Goal: Task Accomplishment & Management: Use online tool/utility

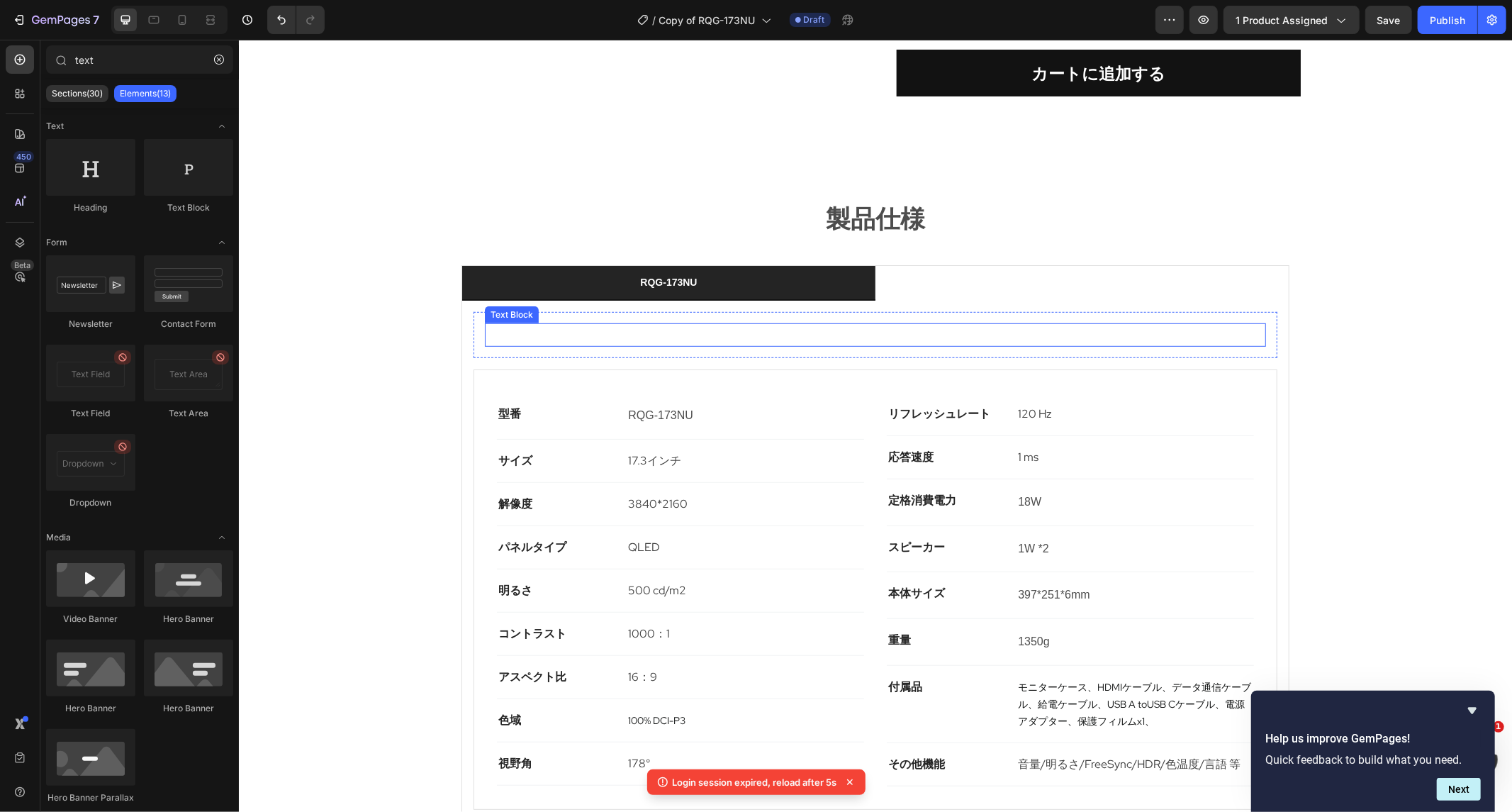
click at [974, 300] on div "RQG-173NU Text Block Row 型番 Text block RQG-173NU Text Block Row サイズ Text block …" at bounding box center [875, 559] width 827 height 520
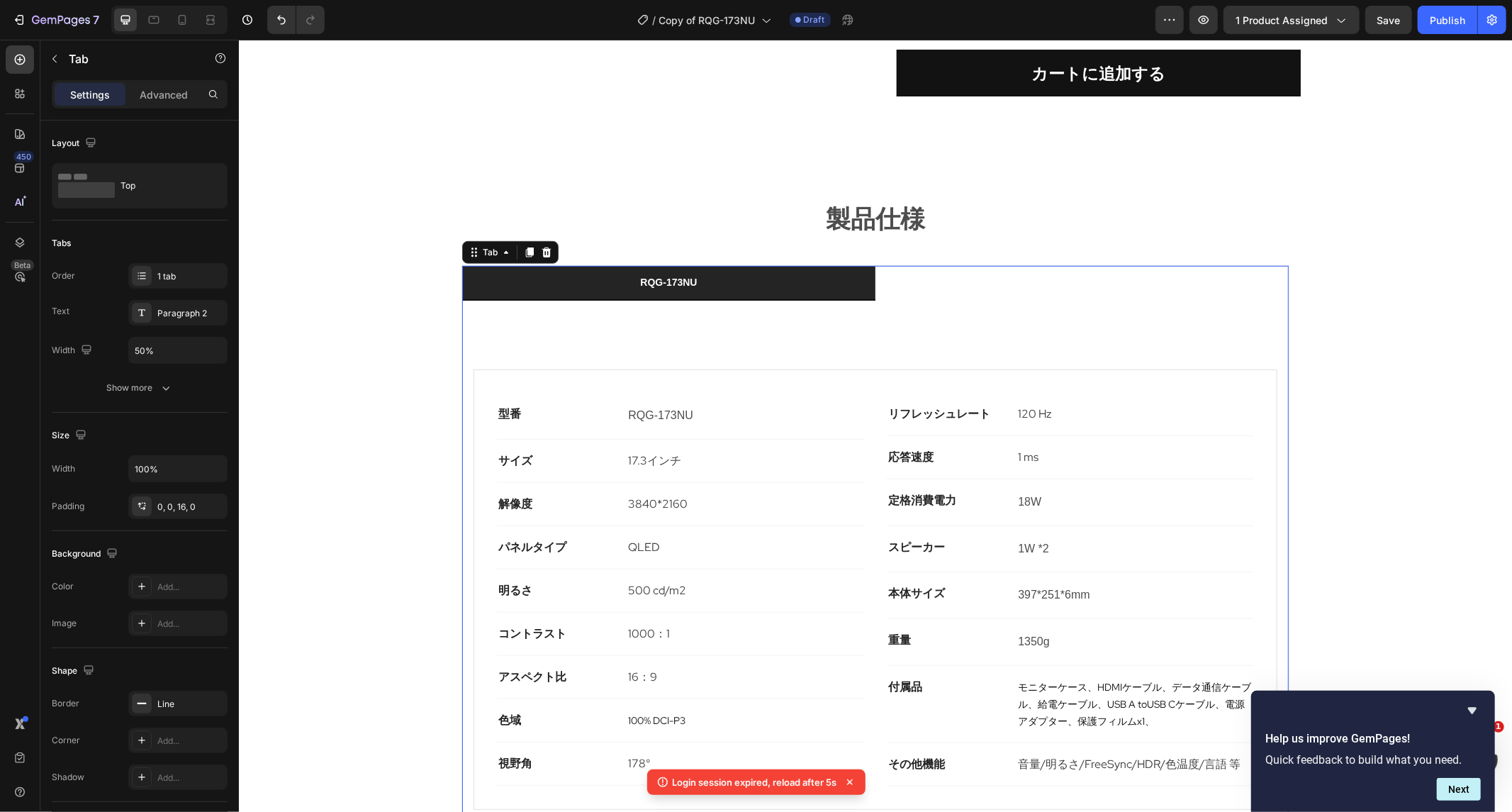
click at [973, 265] on ul "RQG-173NU" at bounding box center [875, 282] width 827 height 35
click at [822, 265] on li "RQG-173NU" at bounding box center [668, 282] width 413 height 35
click at [821, 265] on li "RQG-173NU" at bounding box center [668, 282] width 413 height 35
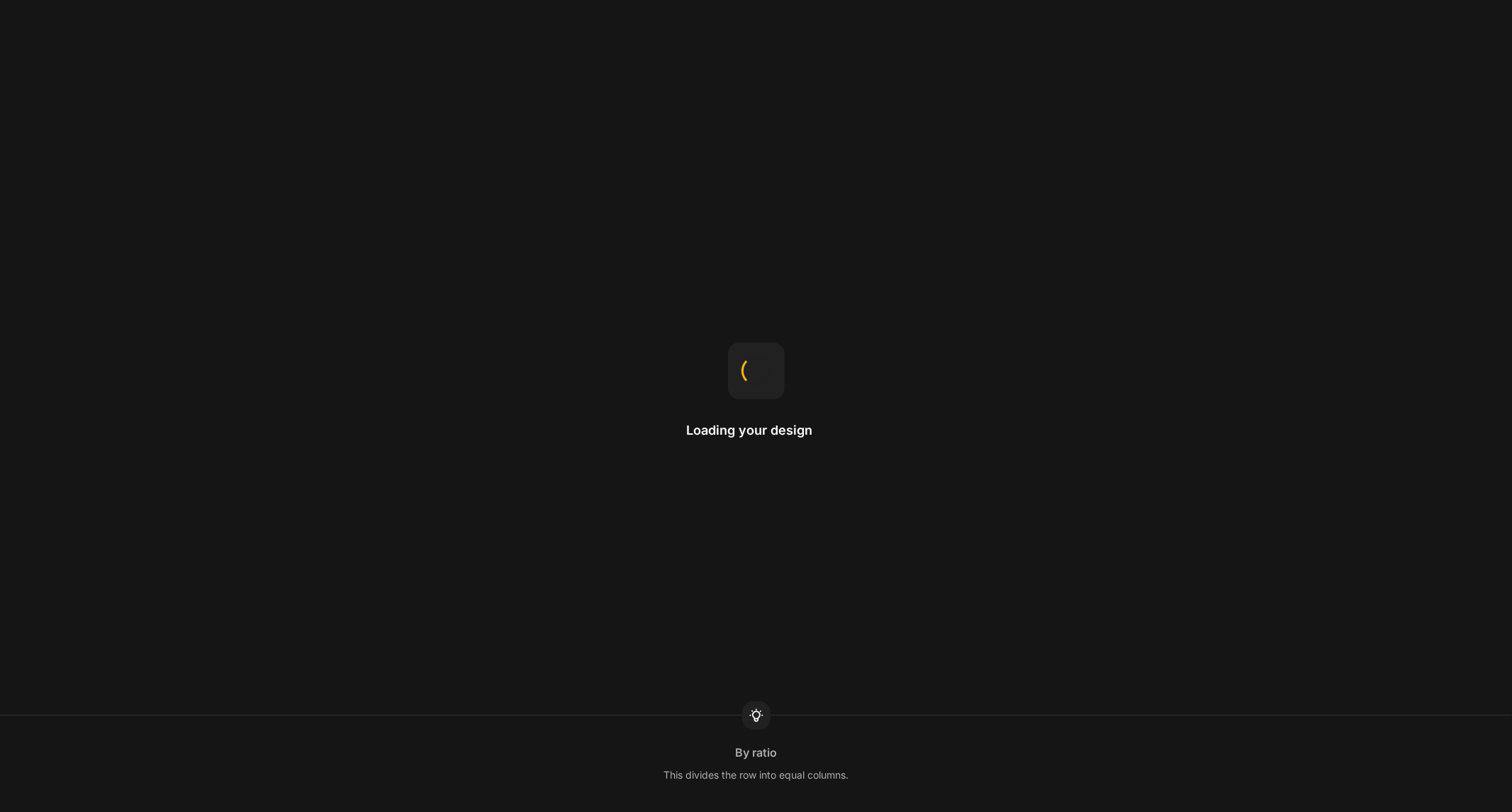
click at [500, 316] on div "Loading your design By ratio This divides the row into equal columns." at bounding box center [756, 406] width 1512 height 812
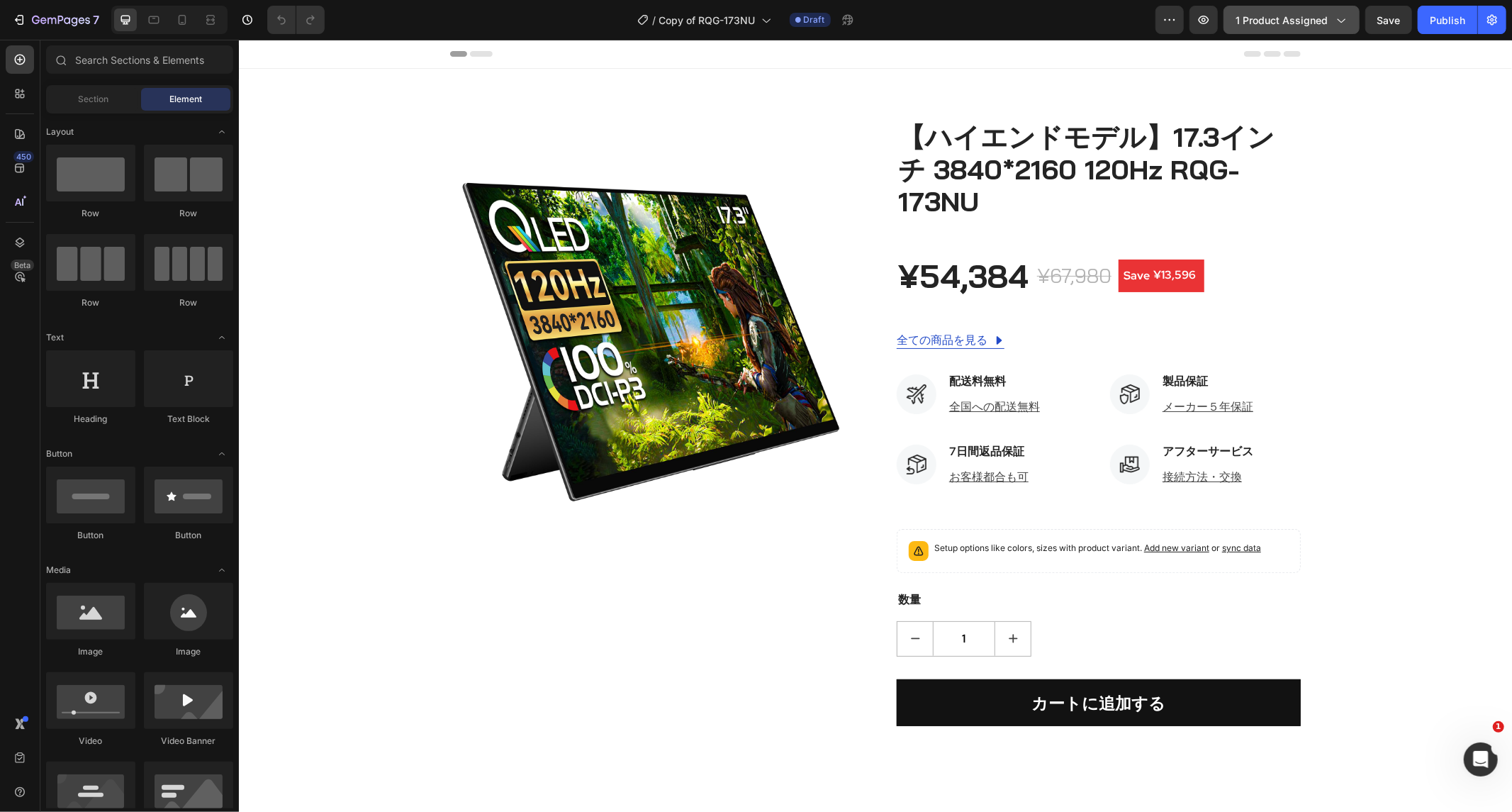
click at [1321, 23] on span "1 product assigned" at bounding box center [1281, 20] width 92 height 15
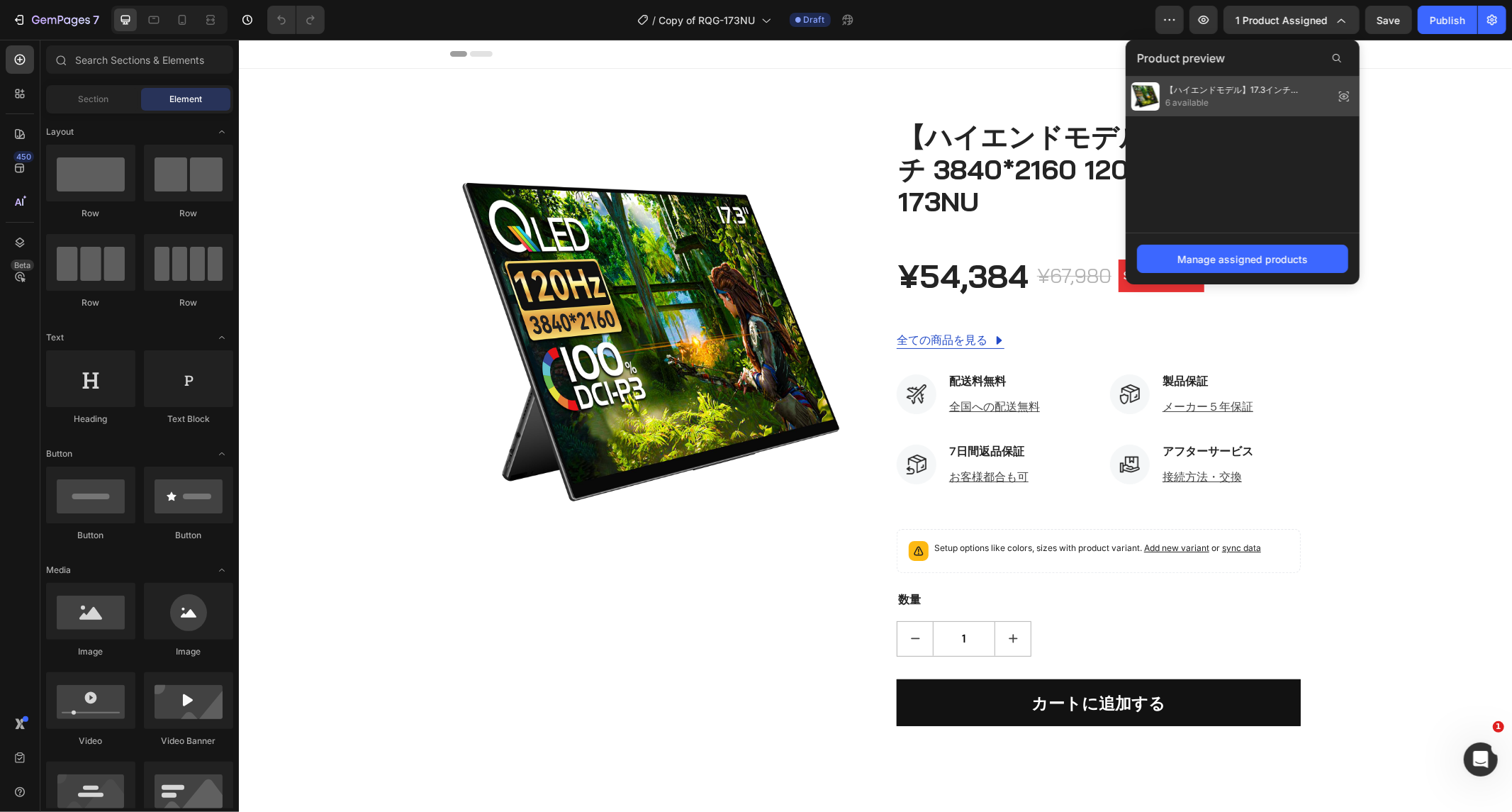
click at [1263, 80] on div "【ハイエンドモデル】17.3インチ 3840*2160 120Hz RQG-173NU 6 available" at bounding box center [1243, 96] width 234 height 39
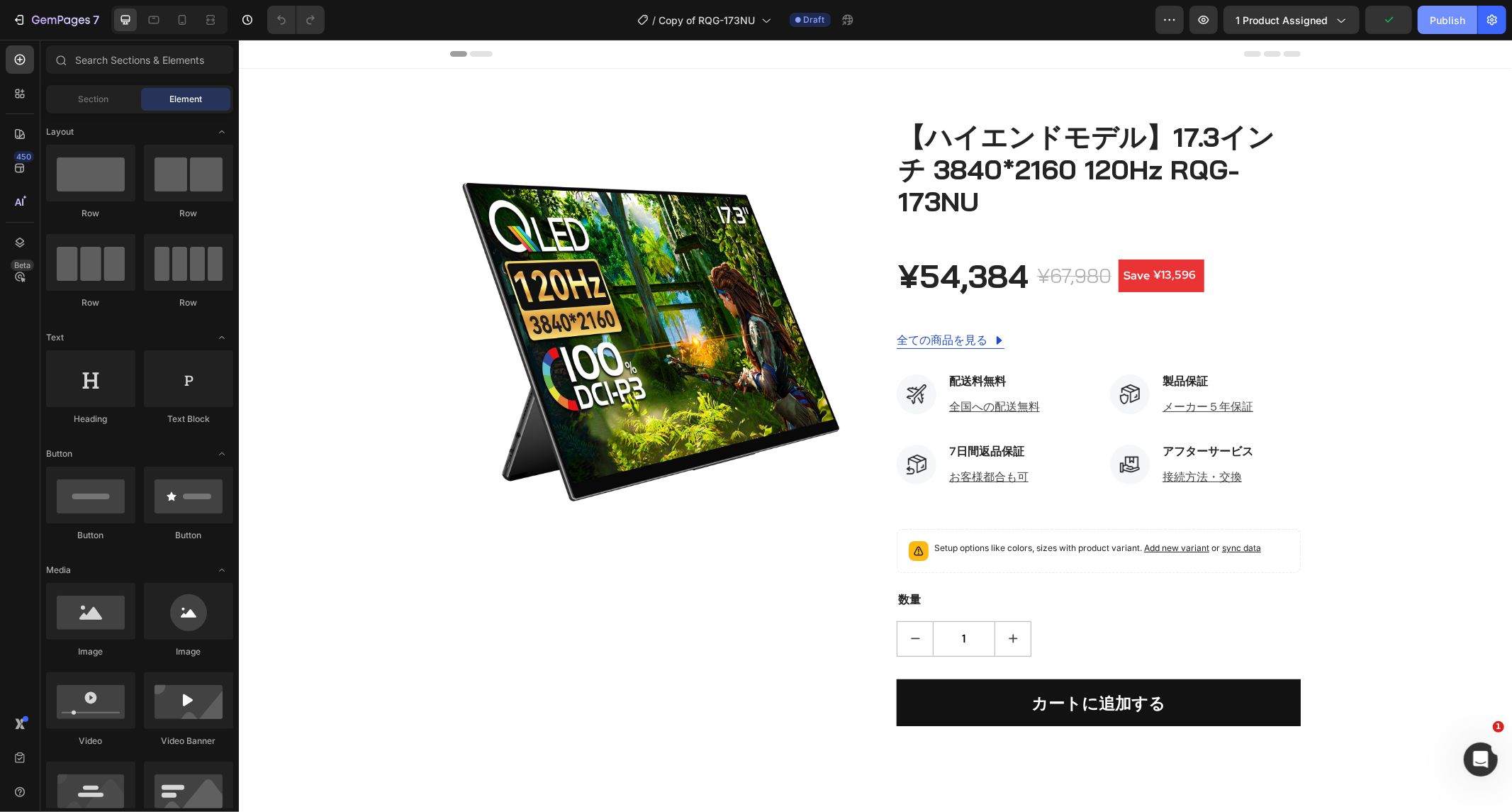
click at [1431, 24] on div "Publish" at bounding box center [1447, 20] width 36 height 15
click at [1129, 533] on div "Setup options like colors, sizes with product variant. Add new variant or sync …" at bounding box center [1098, 550] width 404 height 44
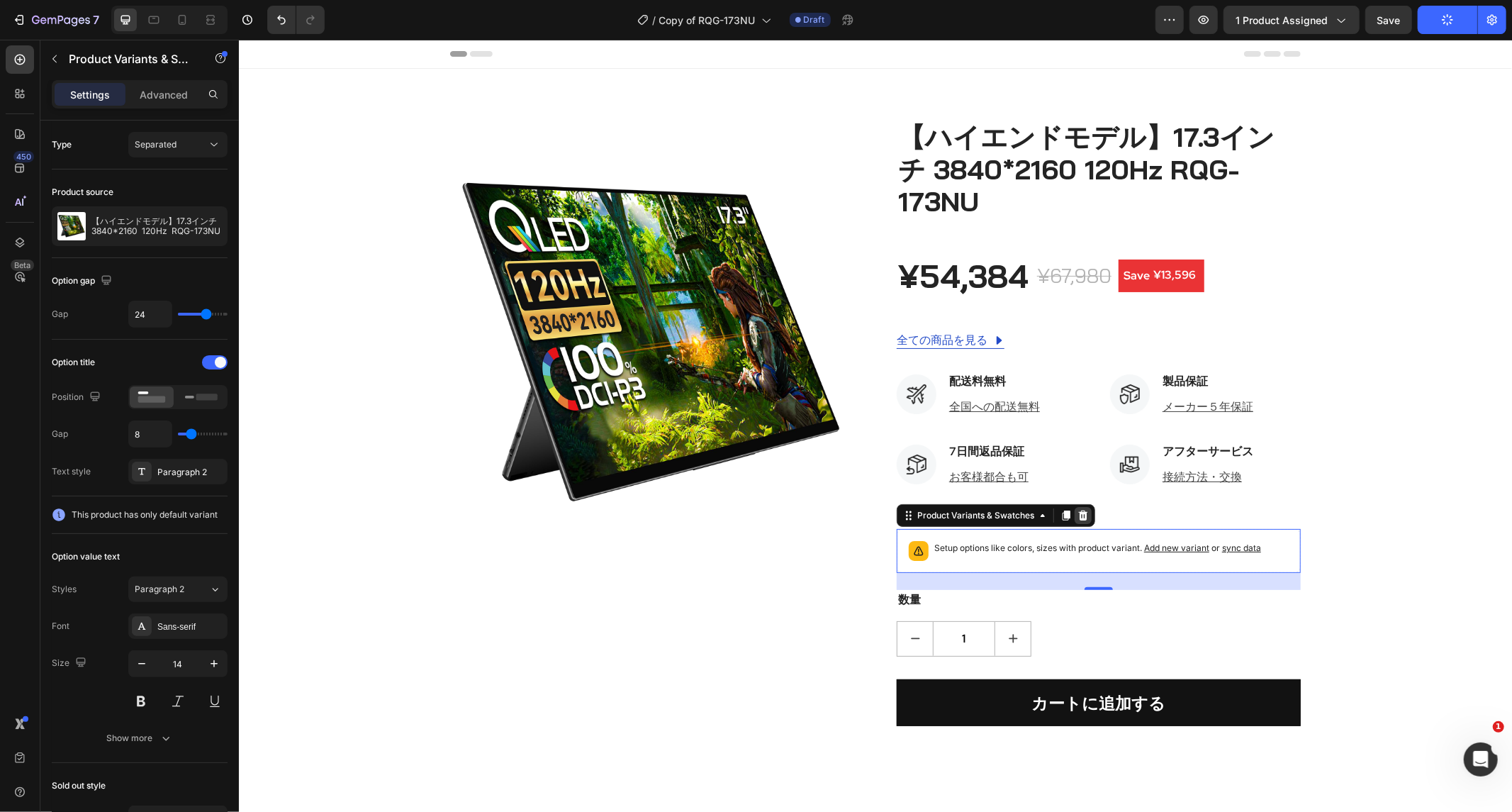
click at [1079, 509] on icon at bounding box center [1082, 514] width 11 height 11
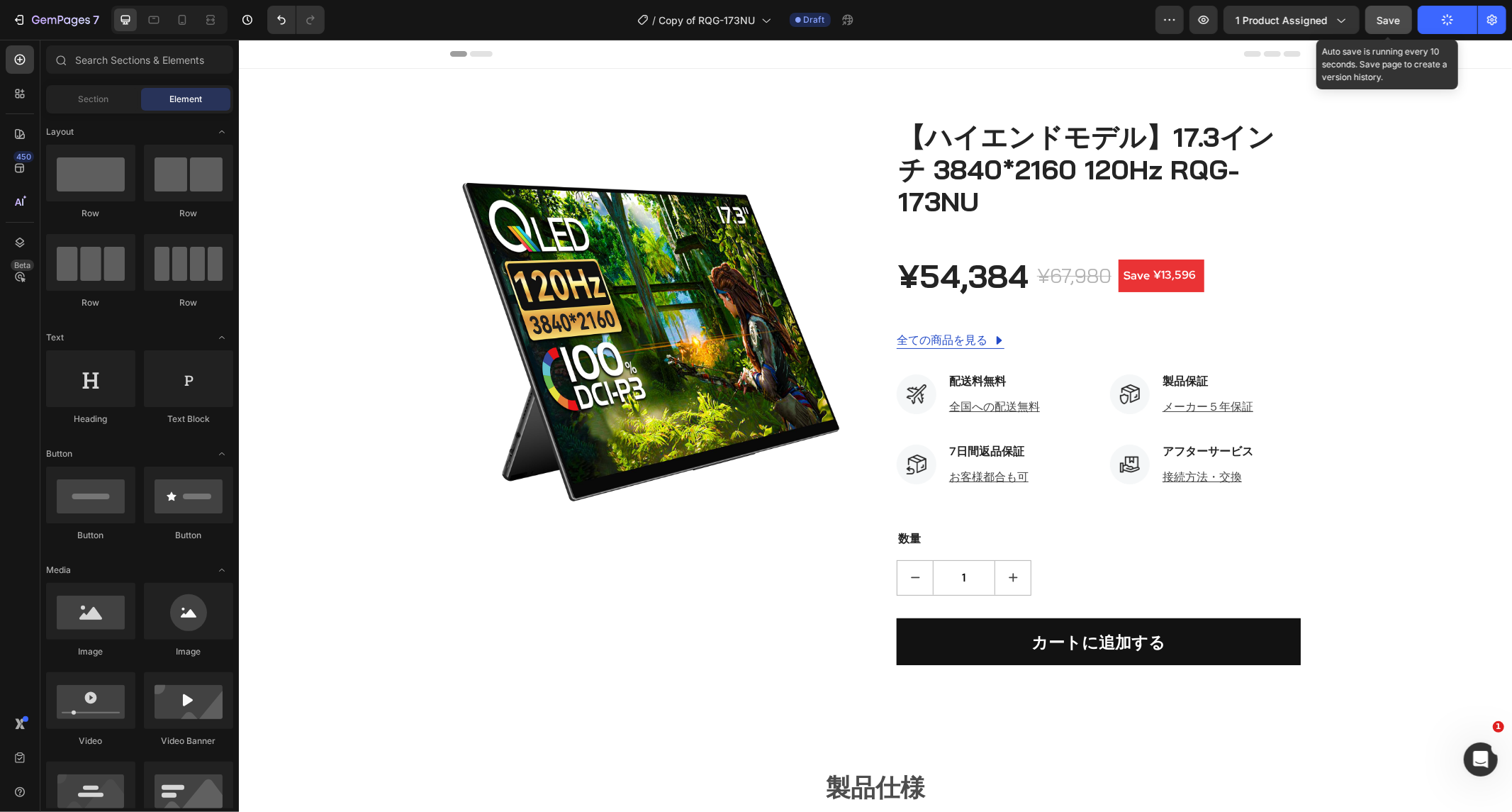
click at [1393, 24] on span "Save" at bounding box center [1389, 20] width 24 height 12
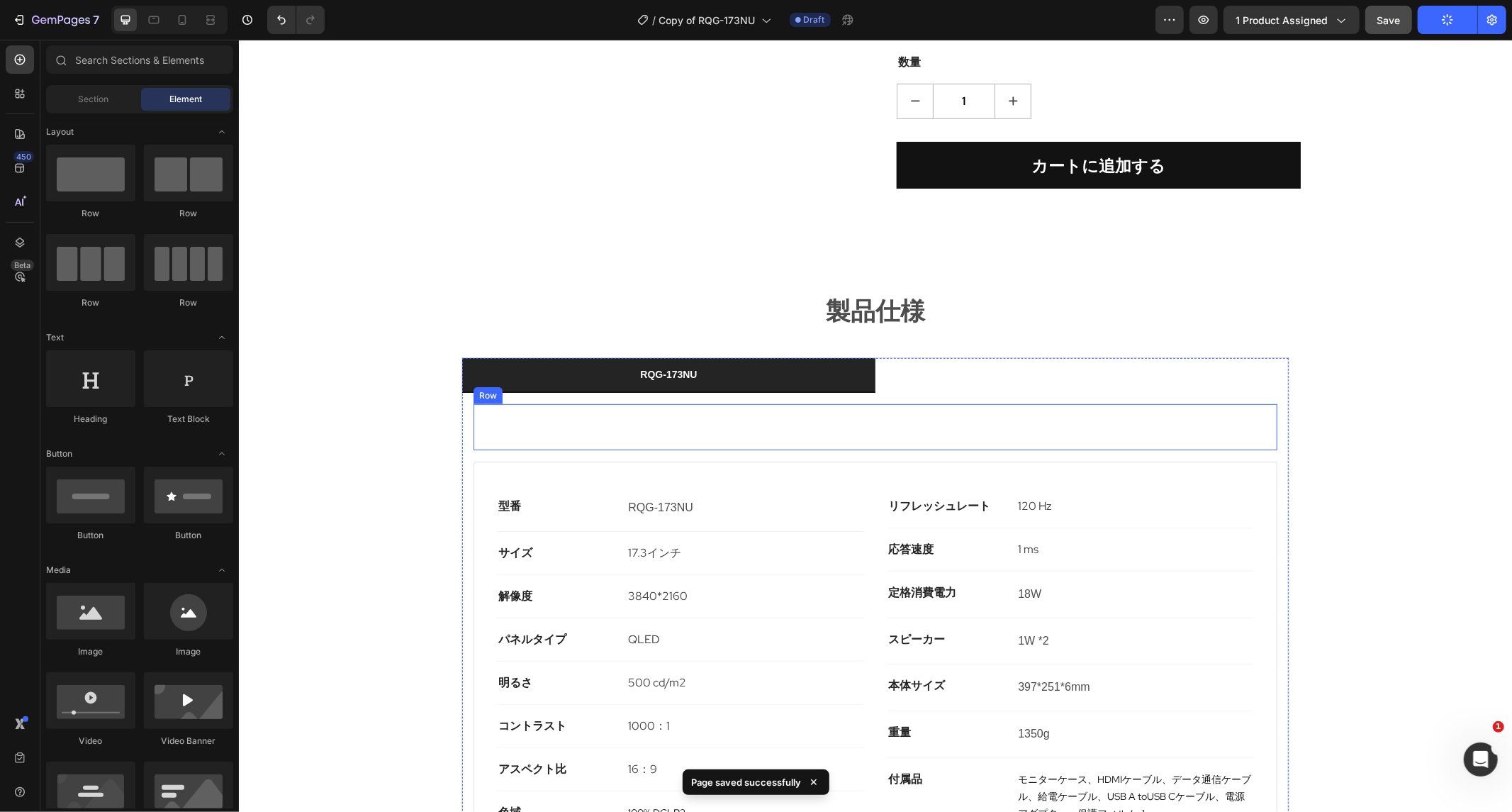
scroll to position [629, 0]
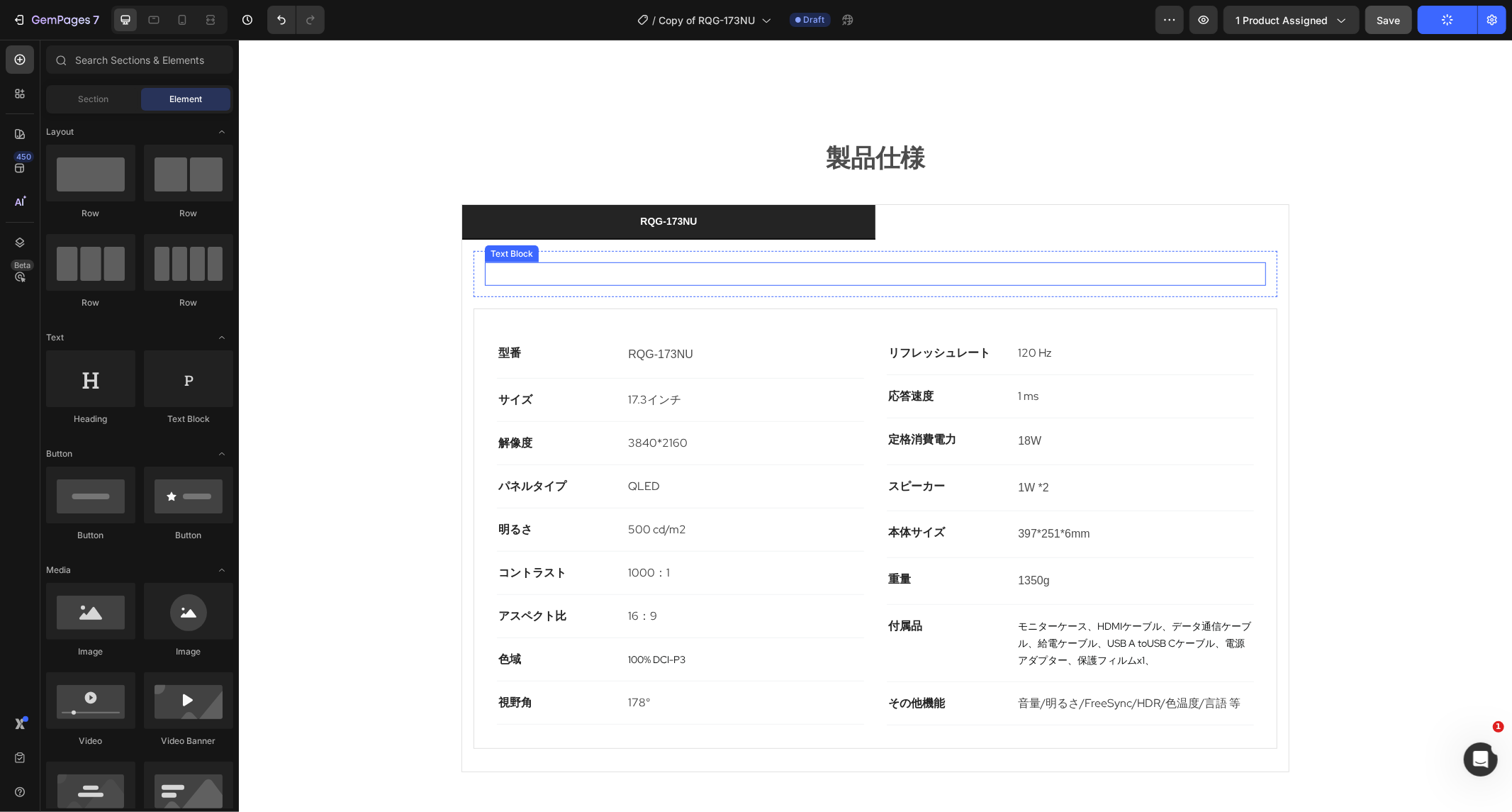
click at [765, 263] on p "RQG-173NU" at bounding box center [875, 274] width 779 height 21
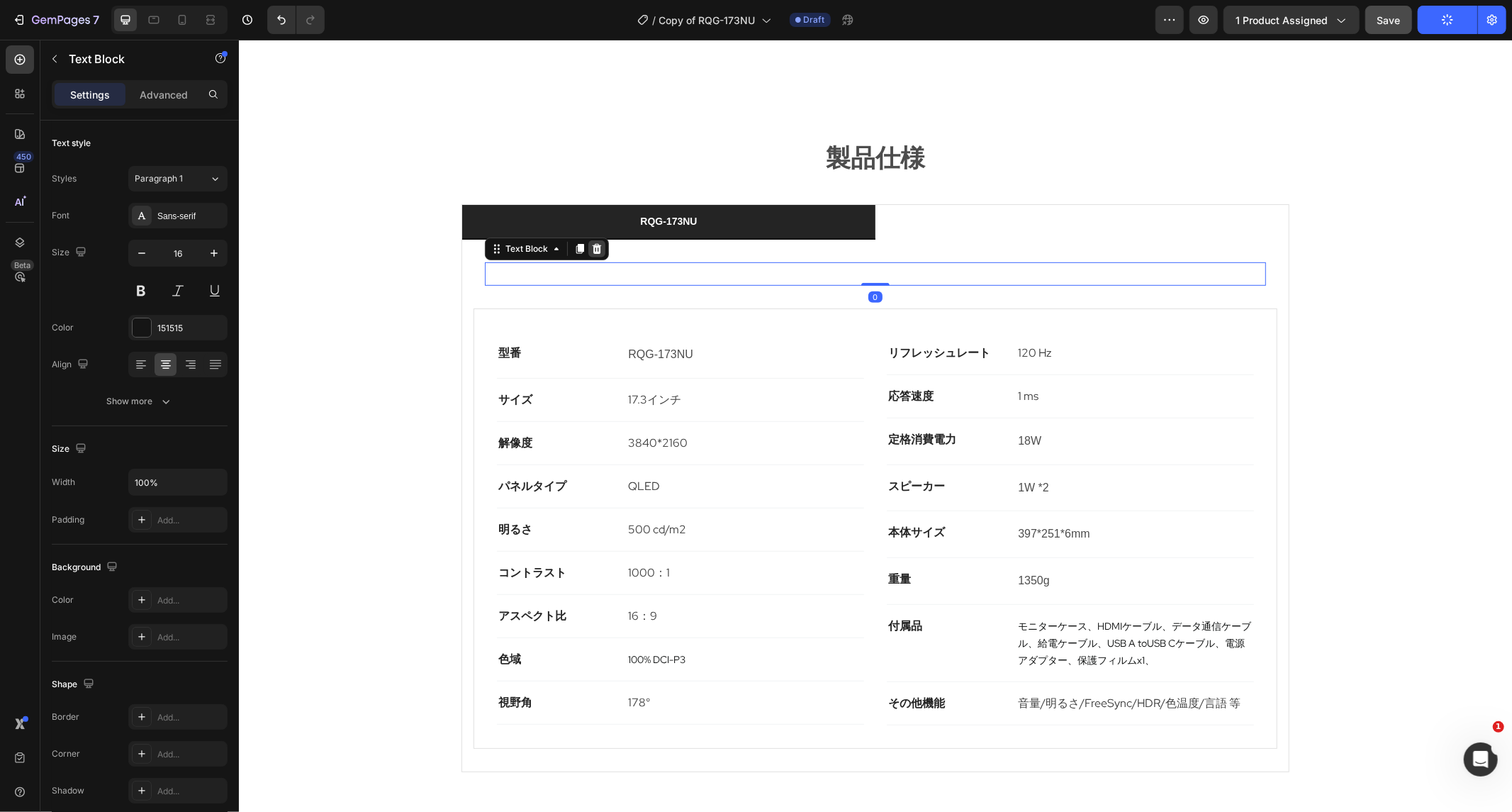
click at [592, 243] on icon at bounding box center [596, 247] width 10 height 10
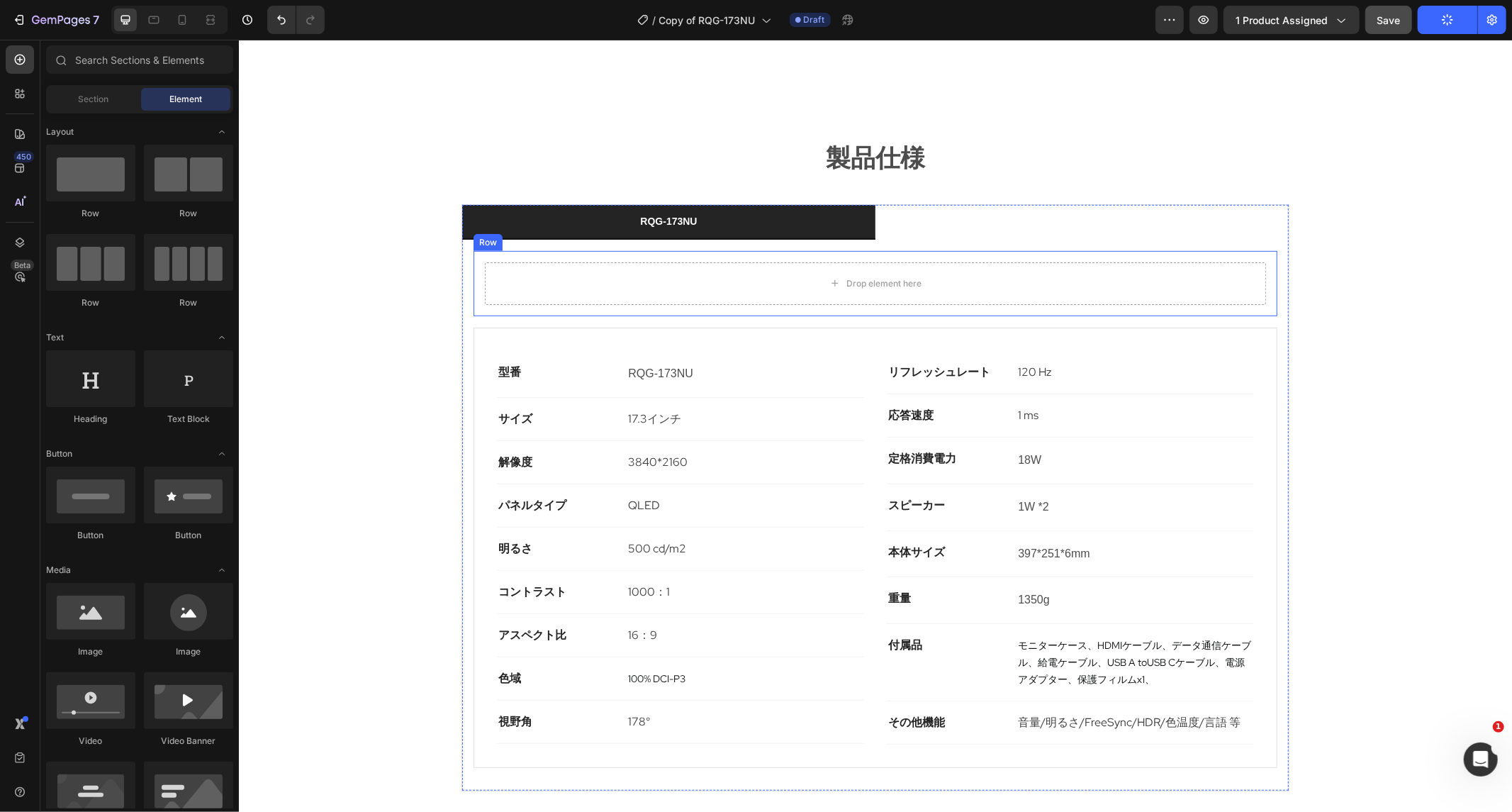
click at [1068, 250] on div "Drop element here Row" at bounding box center [875, 282] width 804 height 66
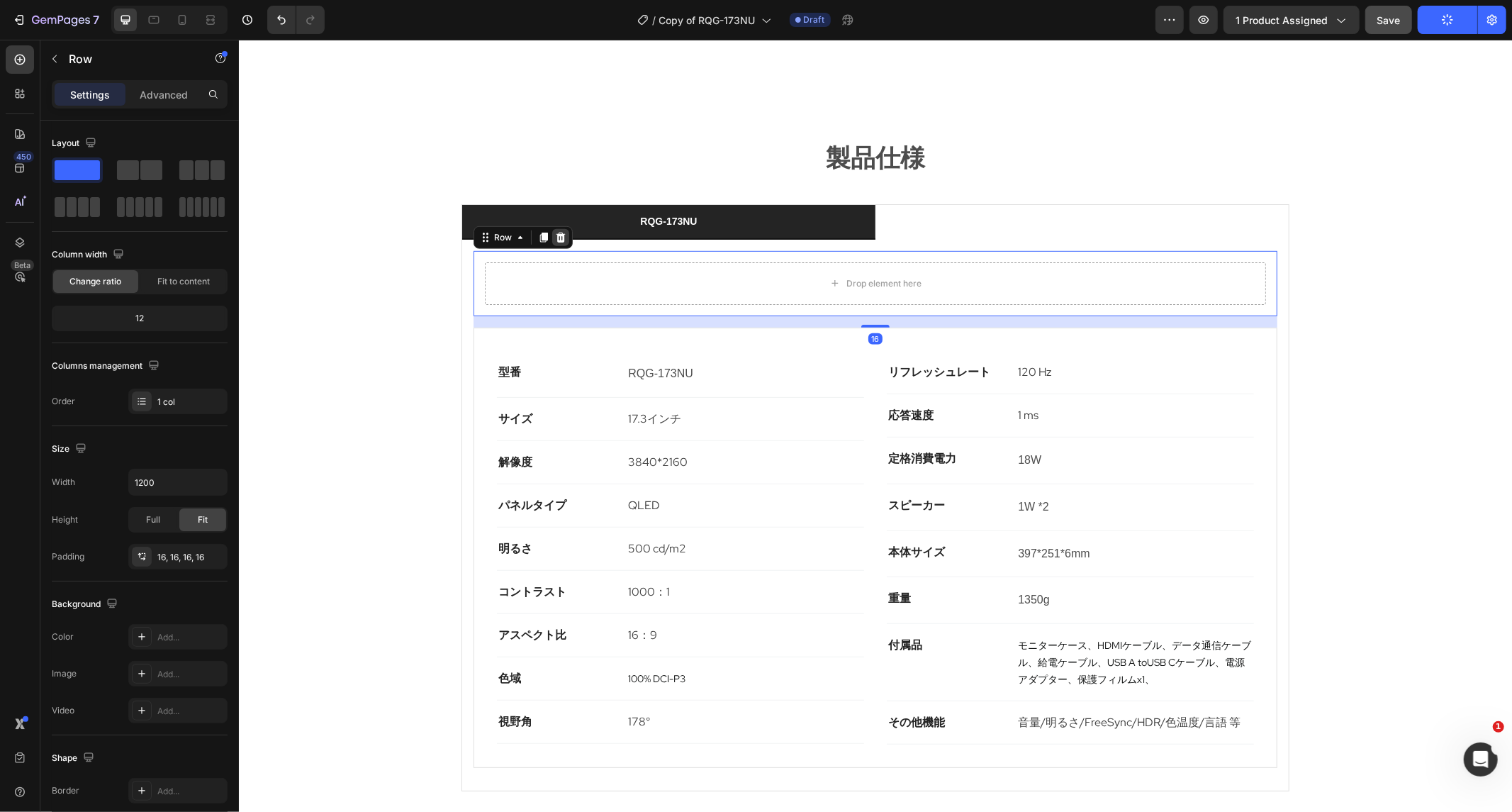
click at [561, 228] on div at bounding box center [559, 236] width 17 height 17
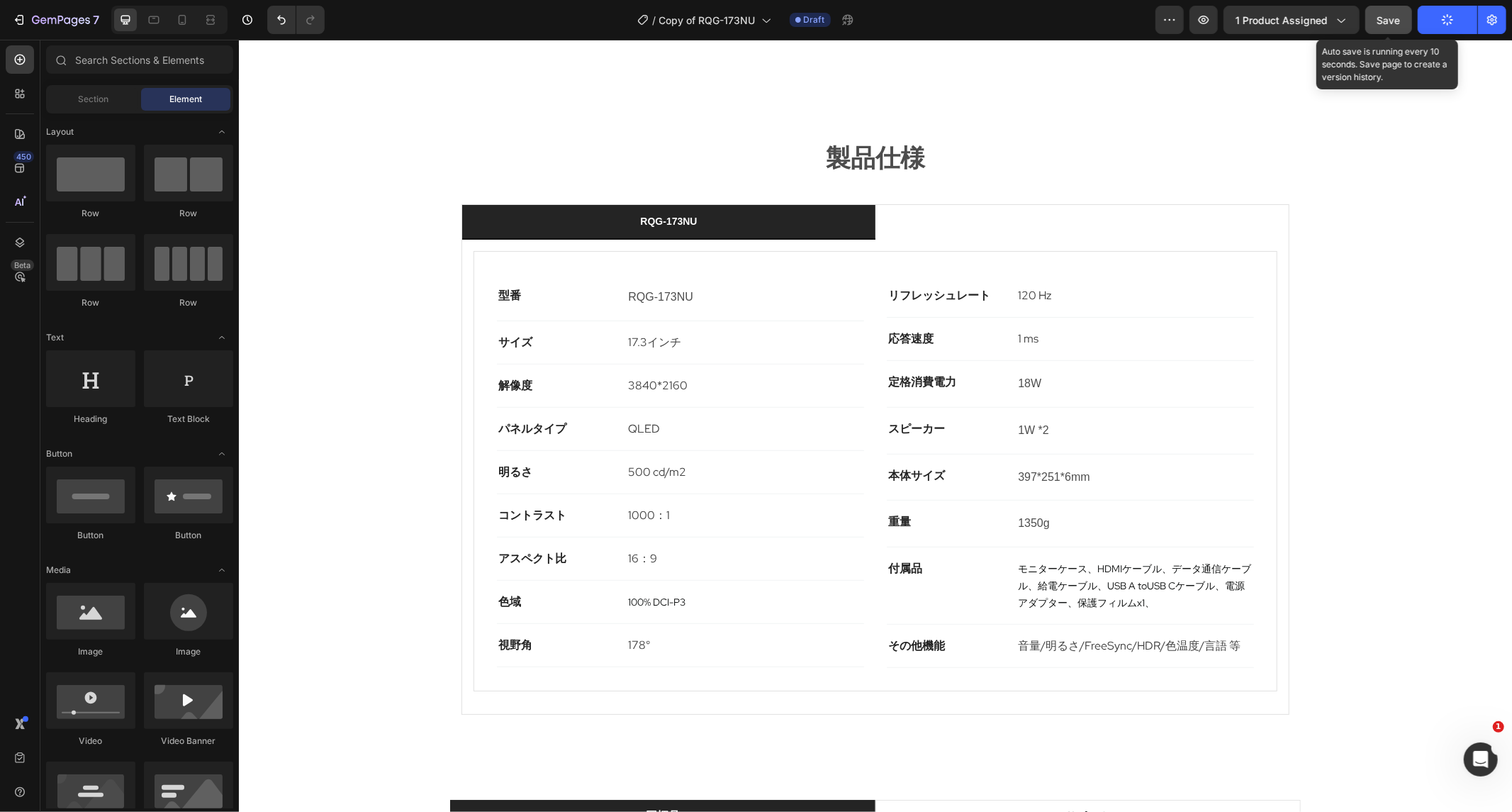
click at [1409, 22] on button "Save" at bounding box center [1389, 19] width 47 height 28
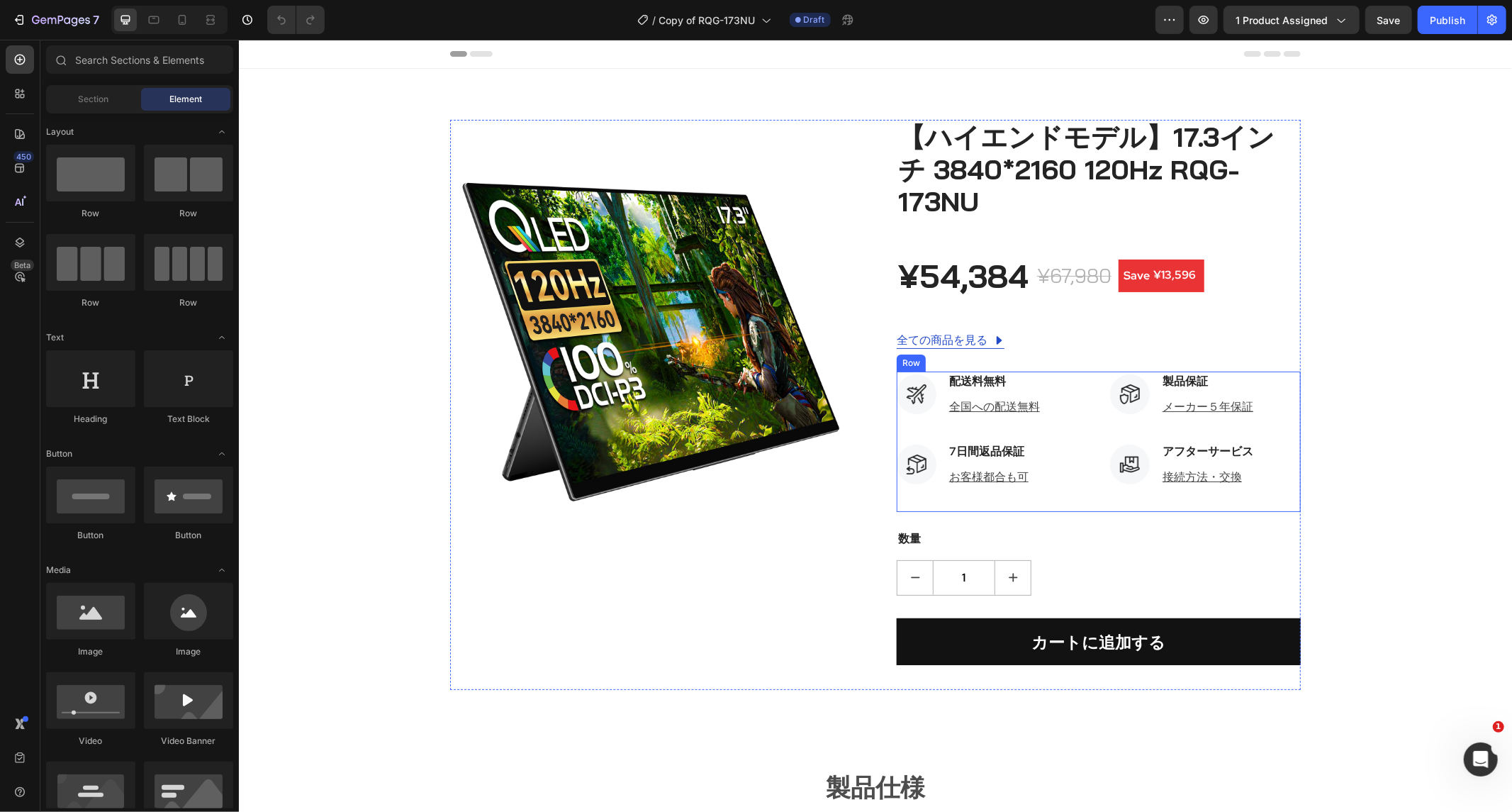
scroll to position [472, 0]
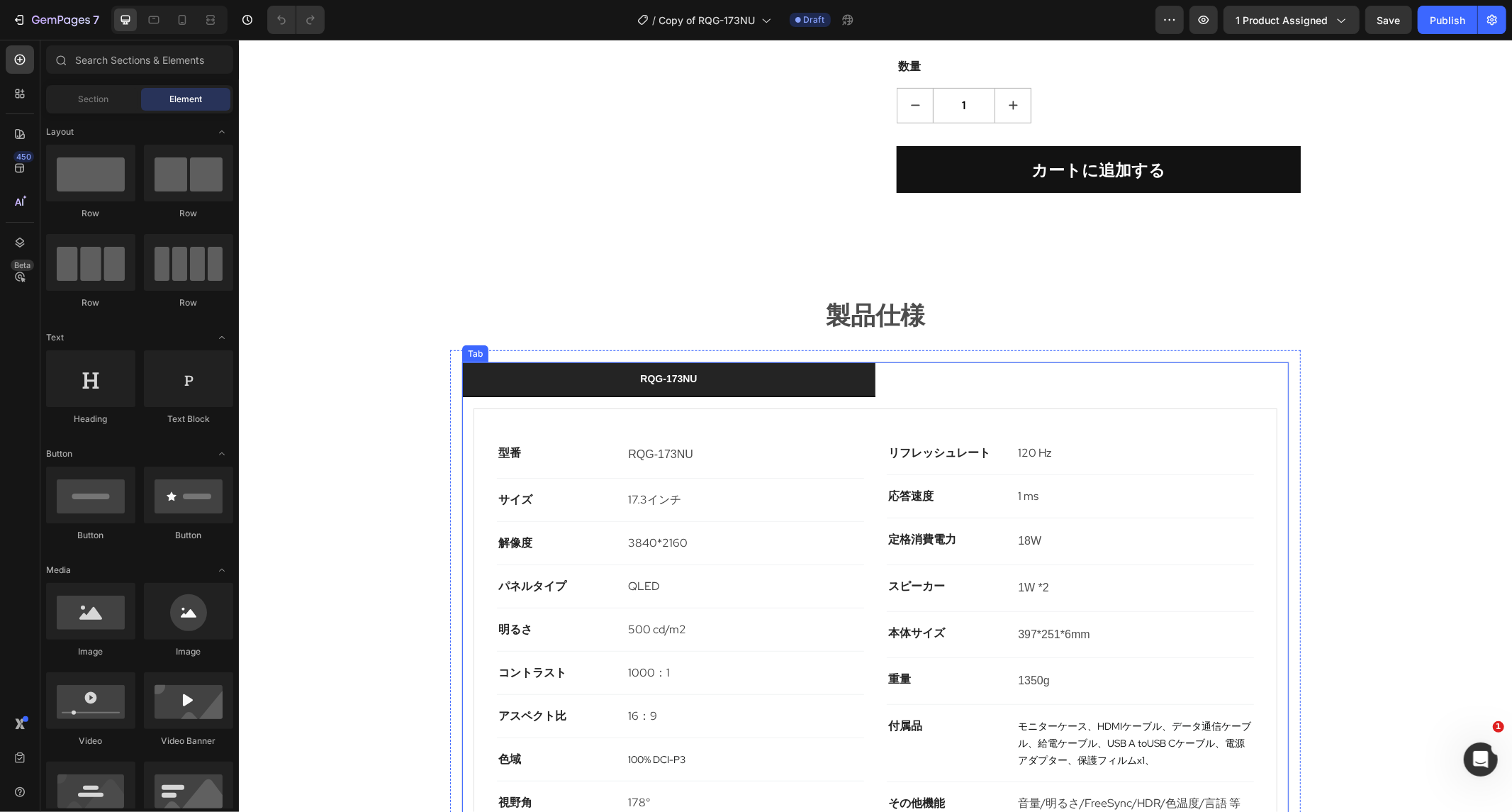
click at [945, 362] on ul "RQG-173NU" at bounding box center [875, 379] width 827 height 35
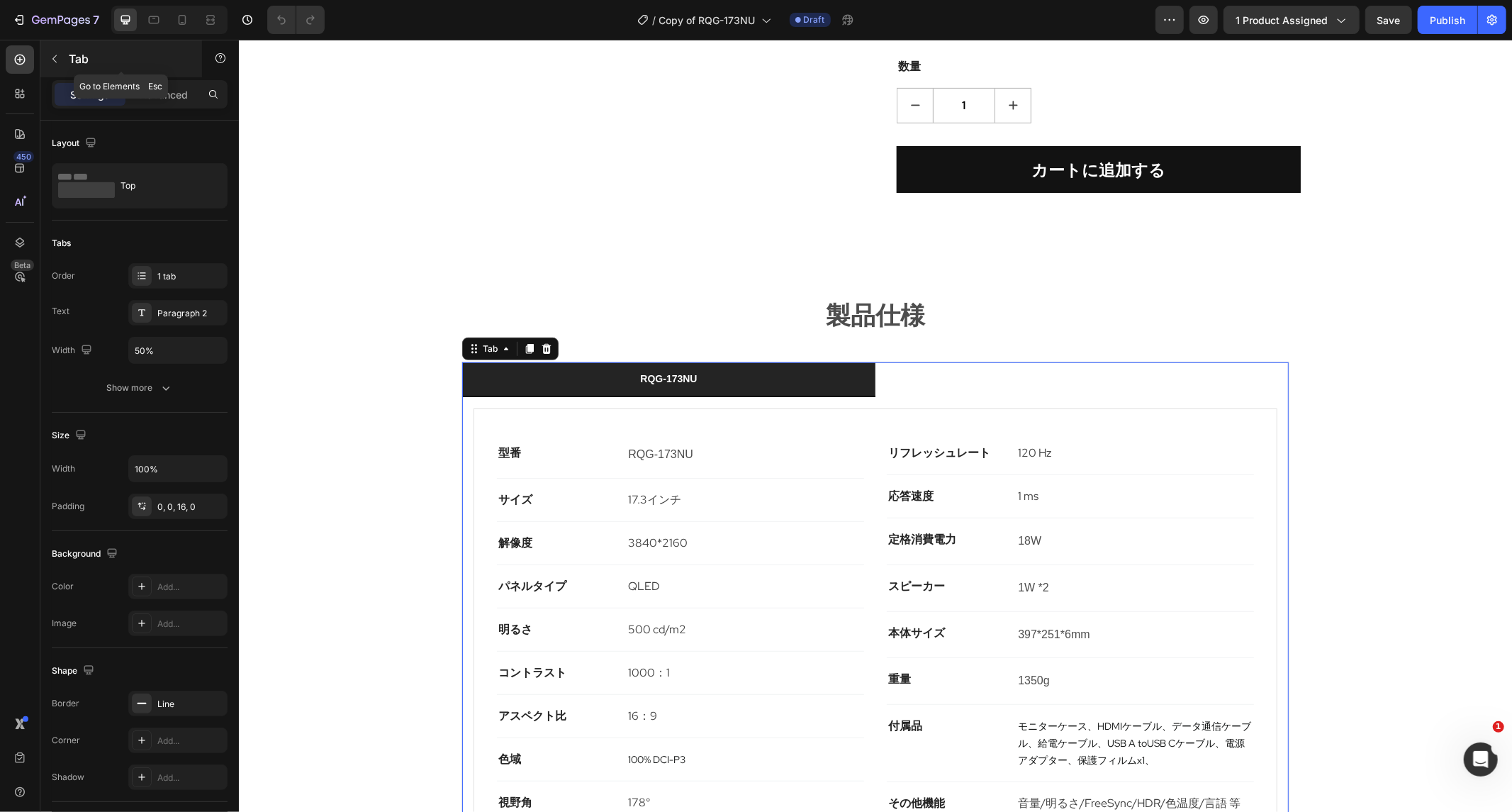
click at [59, 59] on icon "button" at bounding box center [54, 59] width 11 height 11
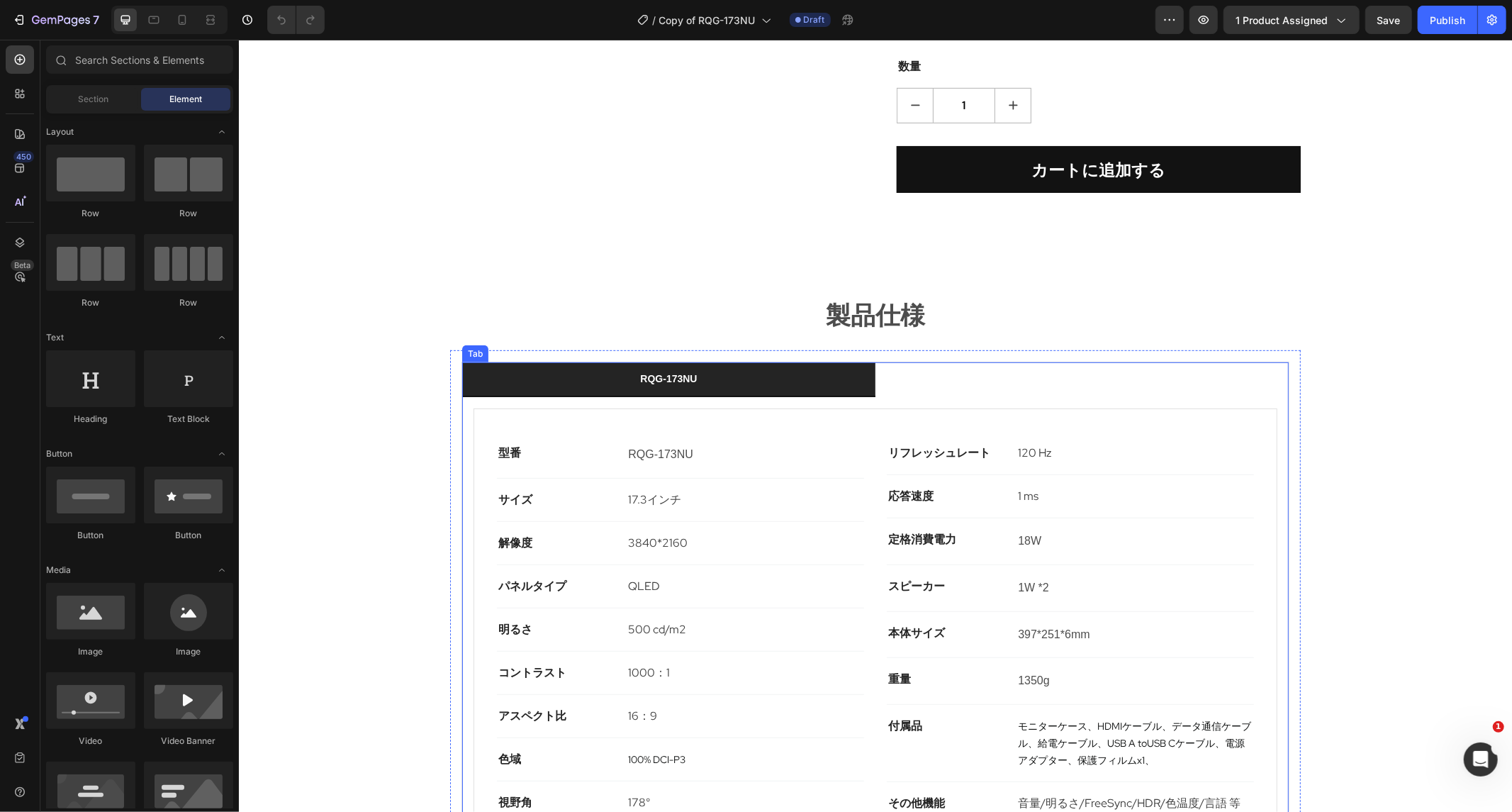
click at [953, 362] on ul "RQG-173NU" at bounding box center [875, 379] width 827 height 35
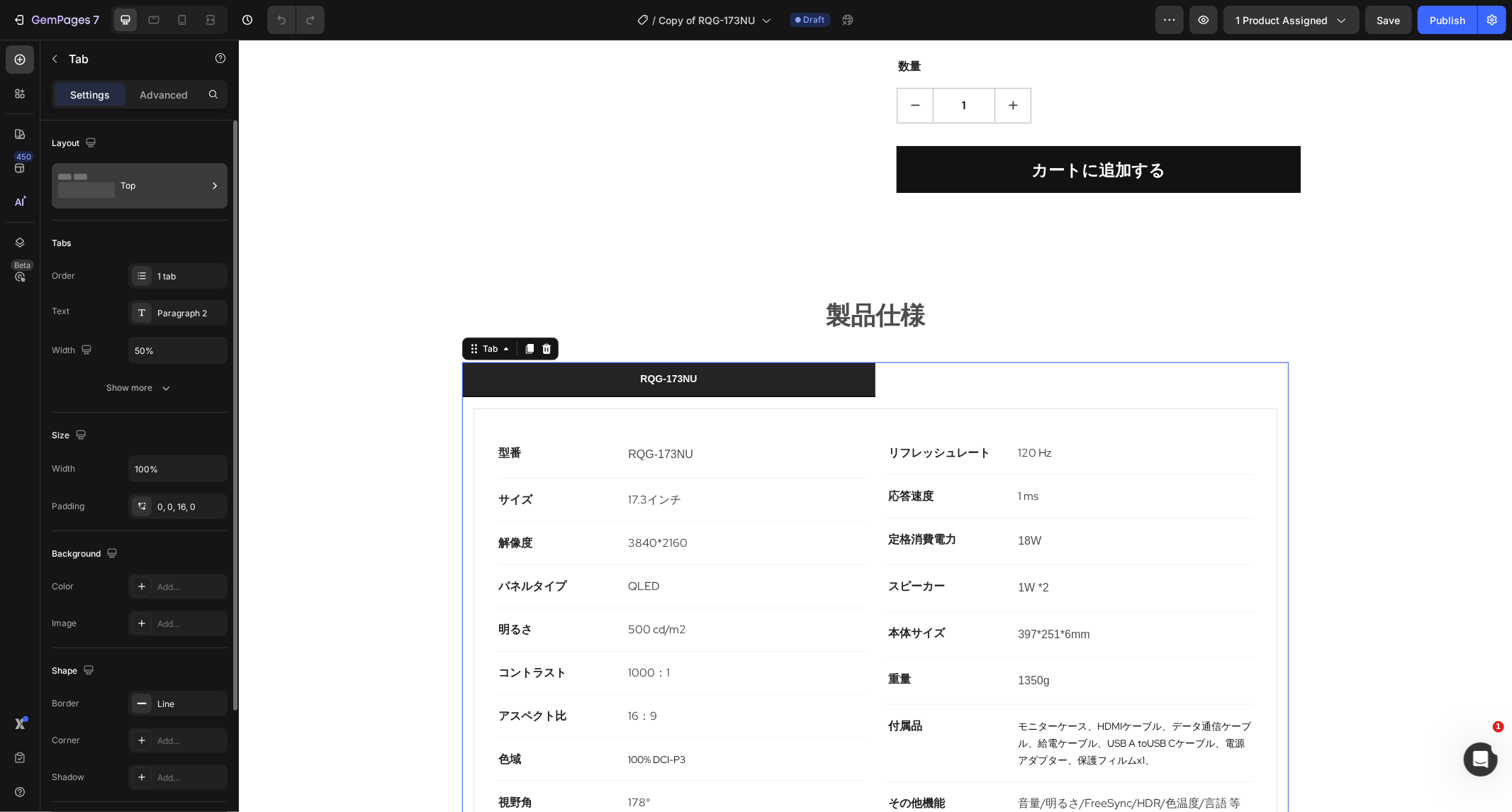
click at [100, 178] on icon at bounding box center [87, 185] width 57 height 32
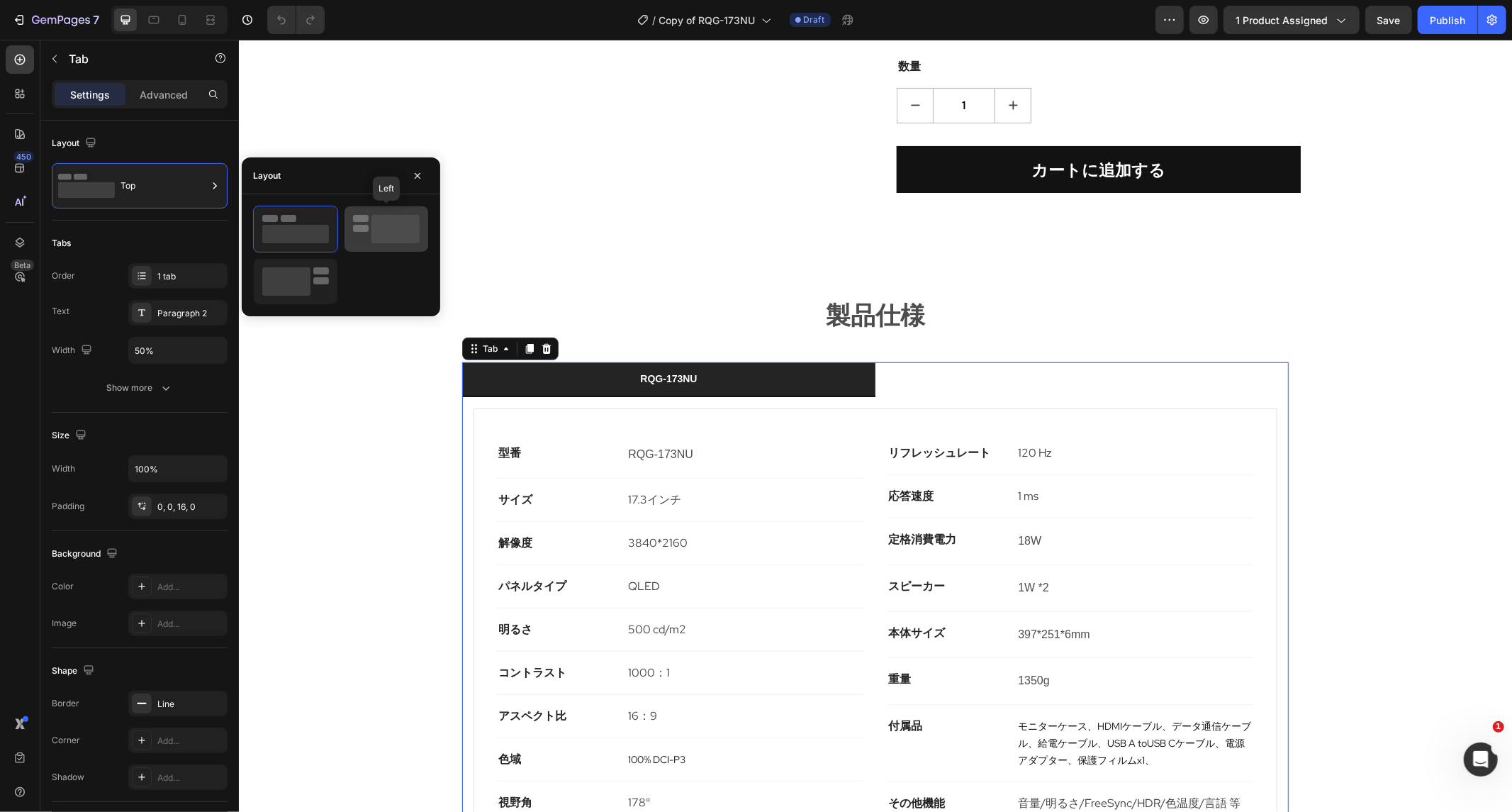
click at [360, 239] on icon at bounding box center [386, 229] width 66 height 28
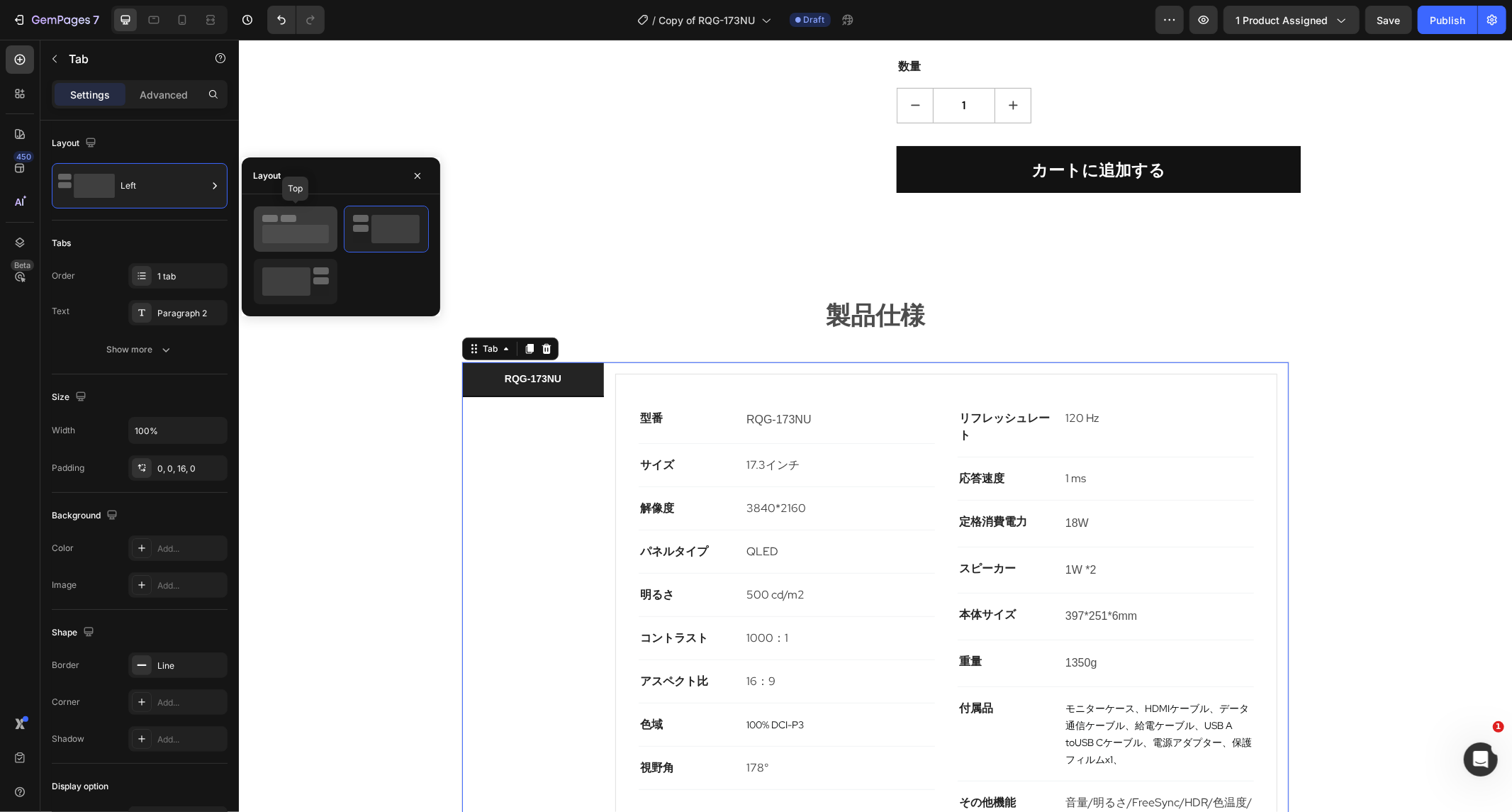
click at [302, 224] on icon at bounding box center [295, 229] width 66 height 28
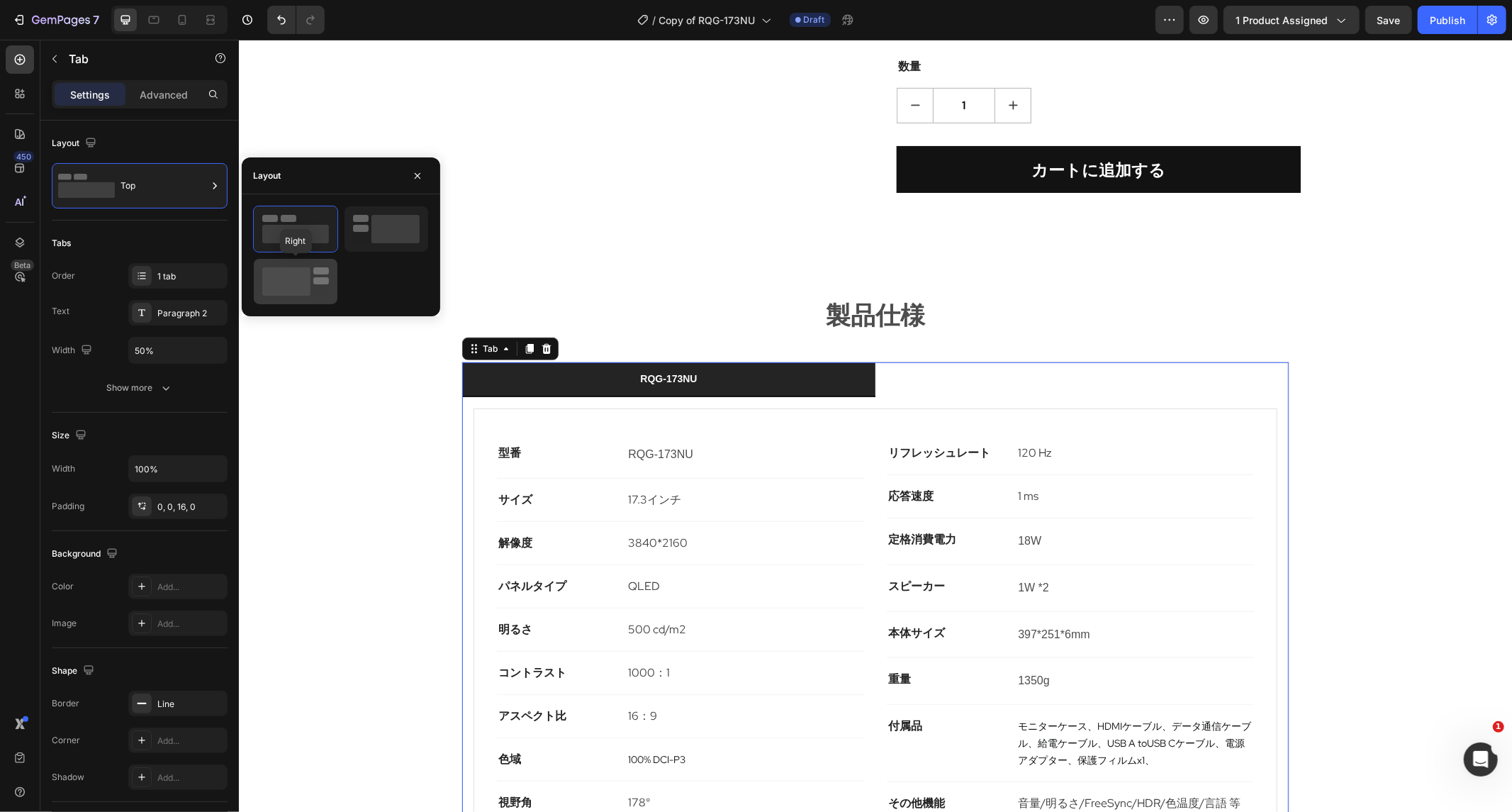
click at [302, 260] on div at bounding box center [295, 281] width 84 height 45
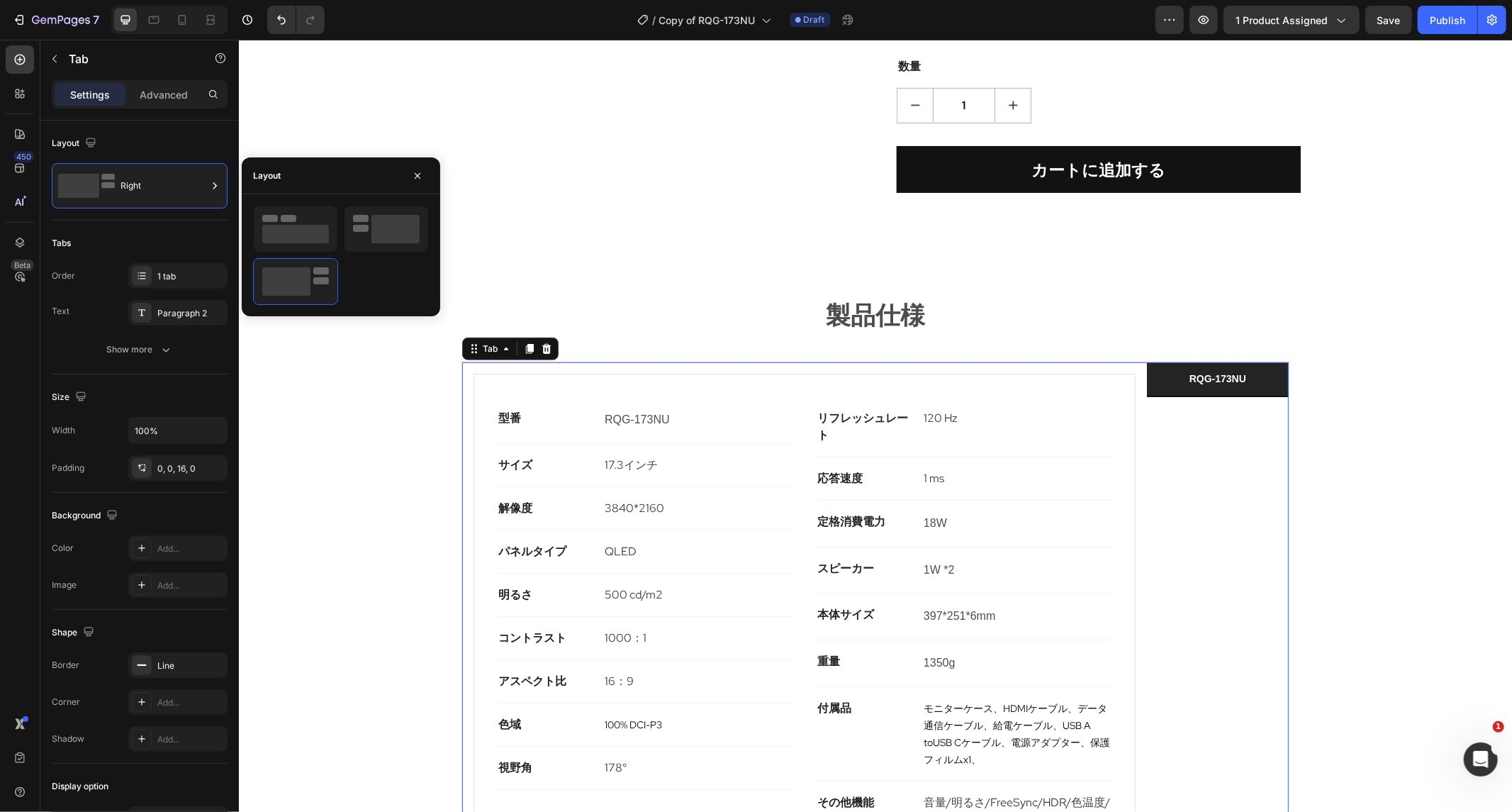
click at [338, 234] on div at bounding box center [341, 255] width 176 height 100
click at [330, 234] on div at bounding box center [295, 229] width 84 height 45
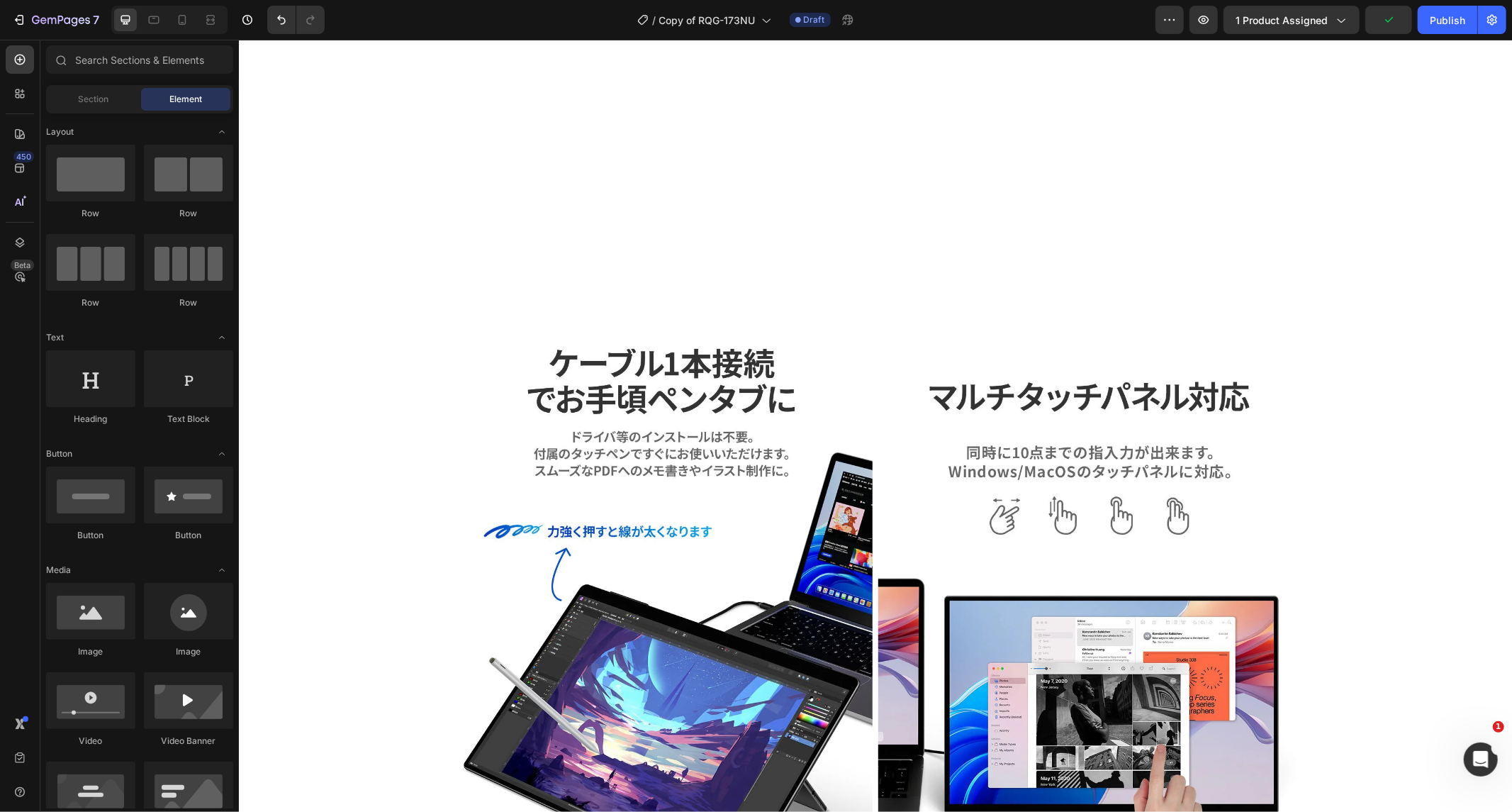
scroll to position [1811, 0]
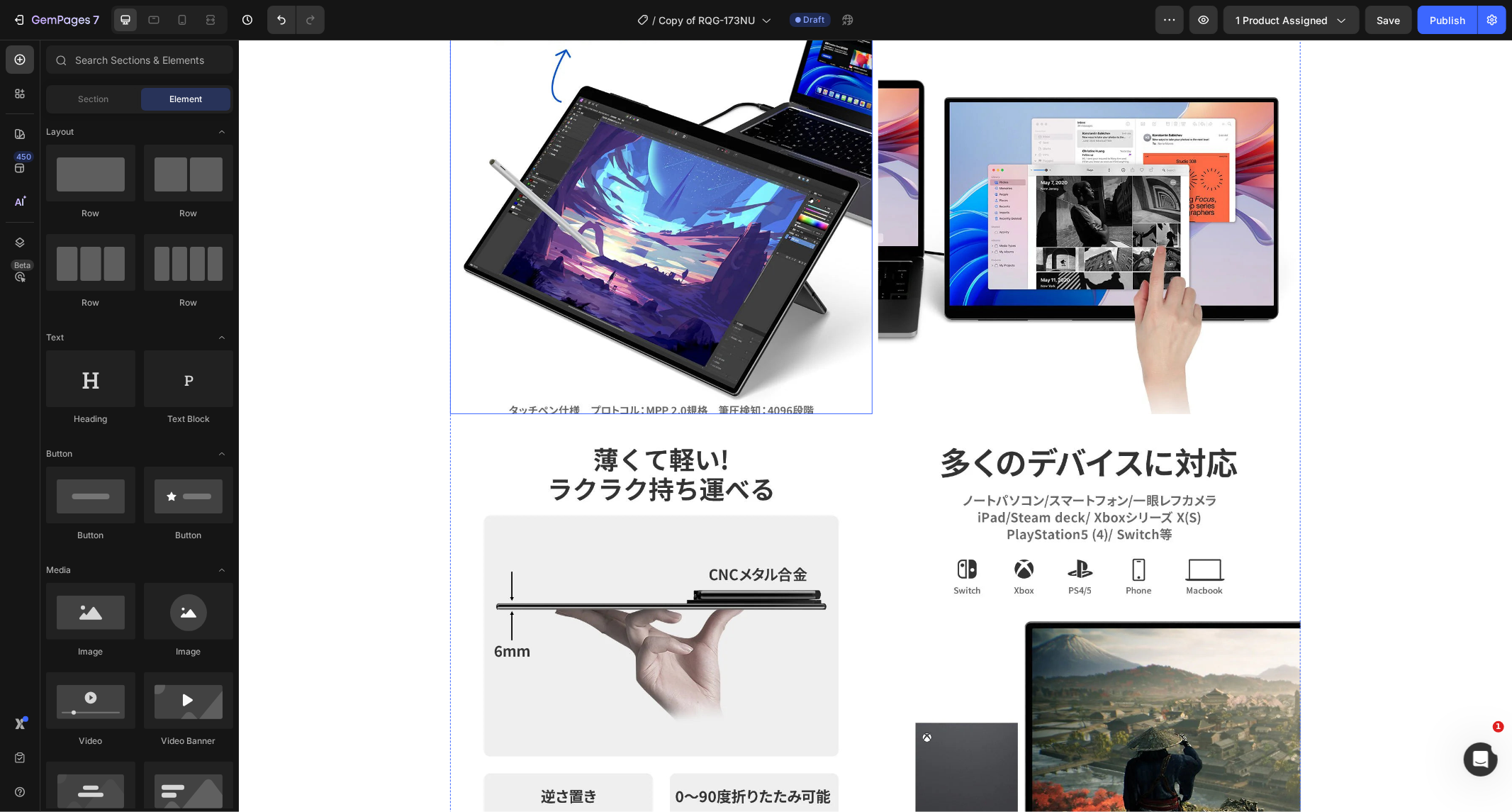
click at [796, 413] on img at bounding box center [660, 131] width 422 height 564
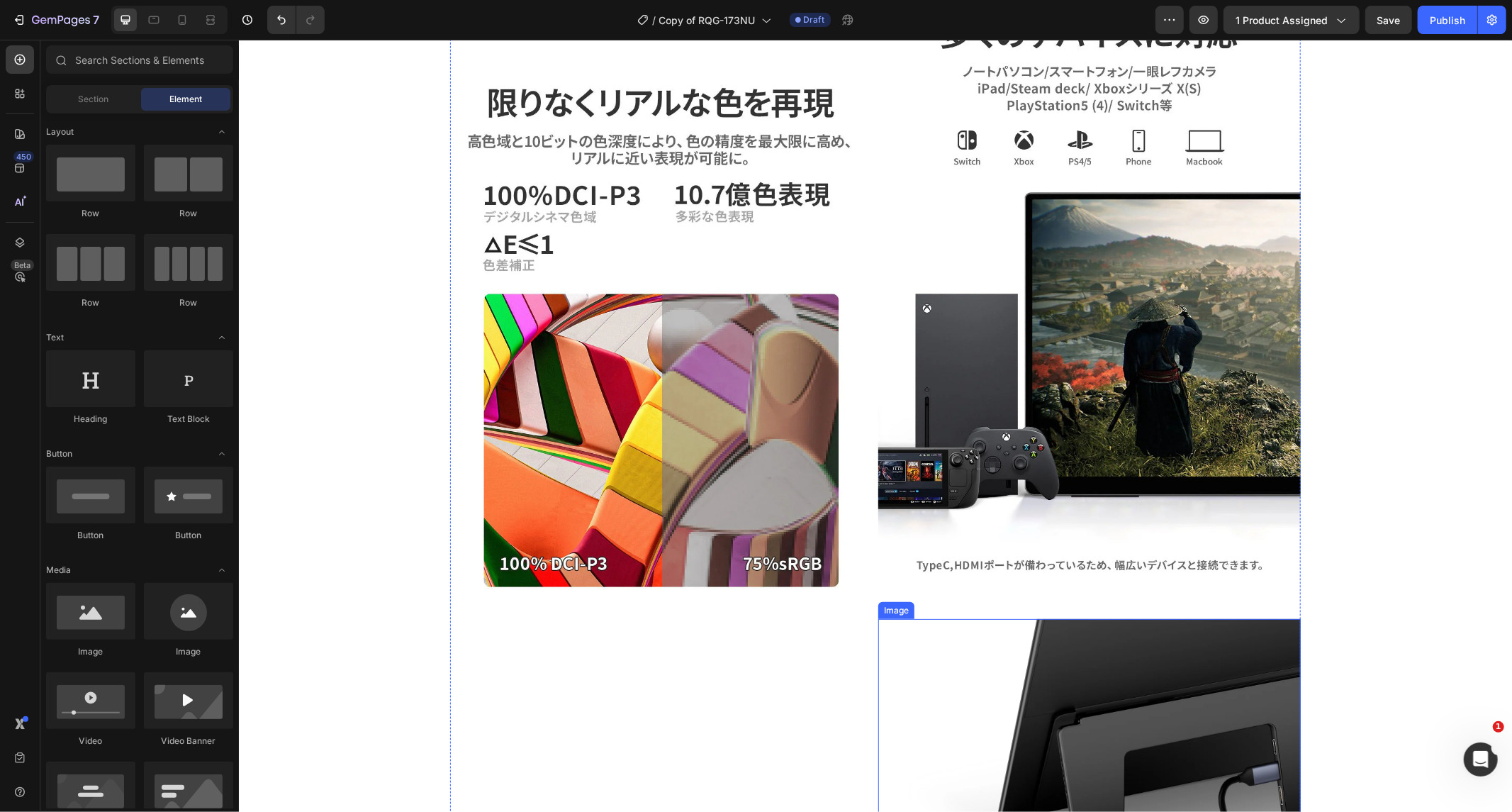
scroll to position [2521, 0]
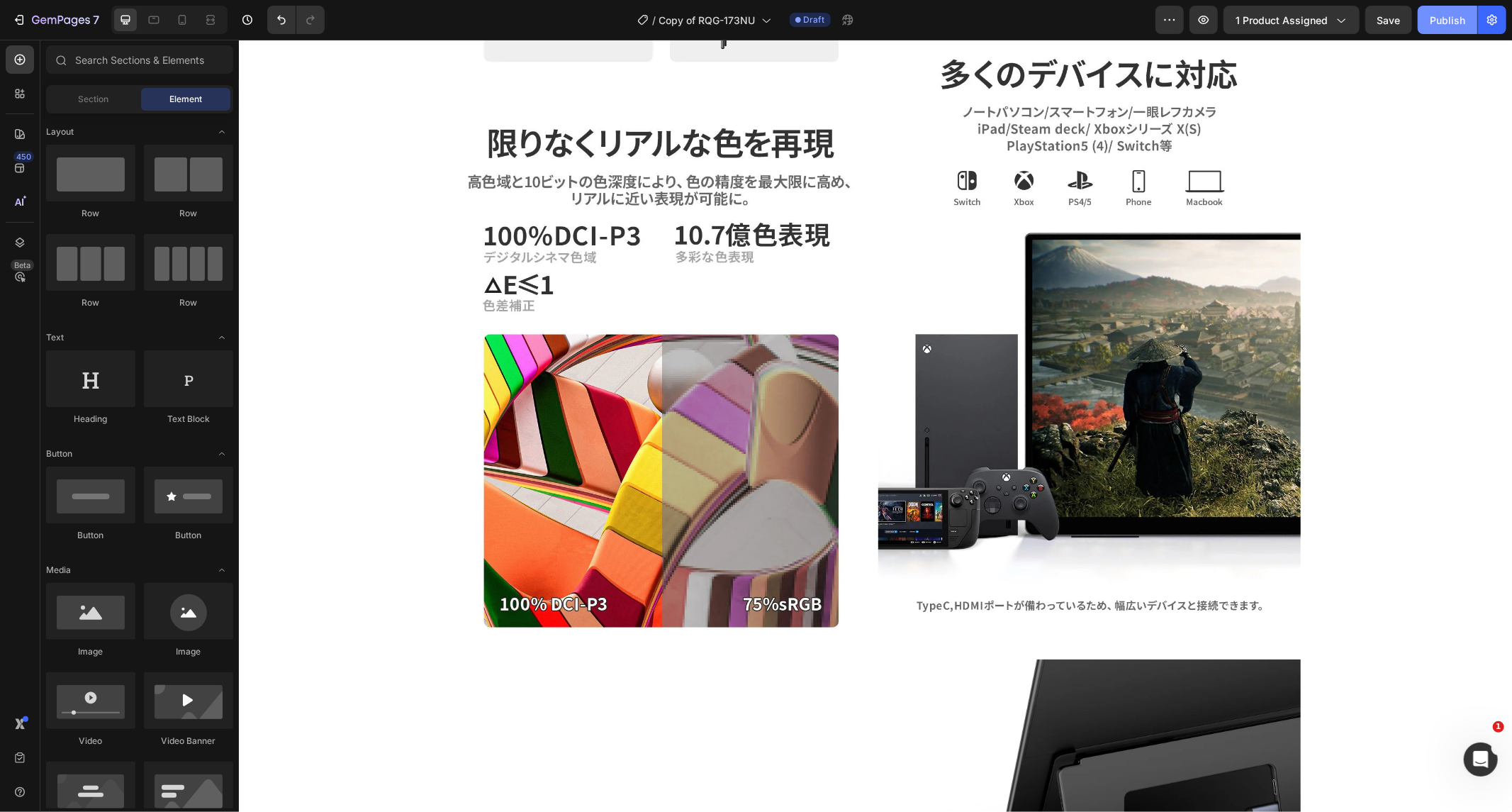
click at [1433, 23] on div "Publish" at bounding box center [1447, 20] width 36 height 15
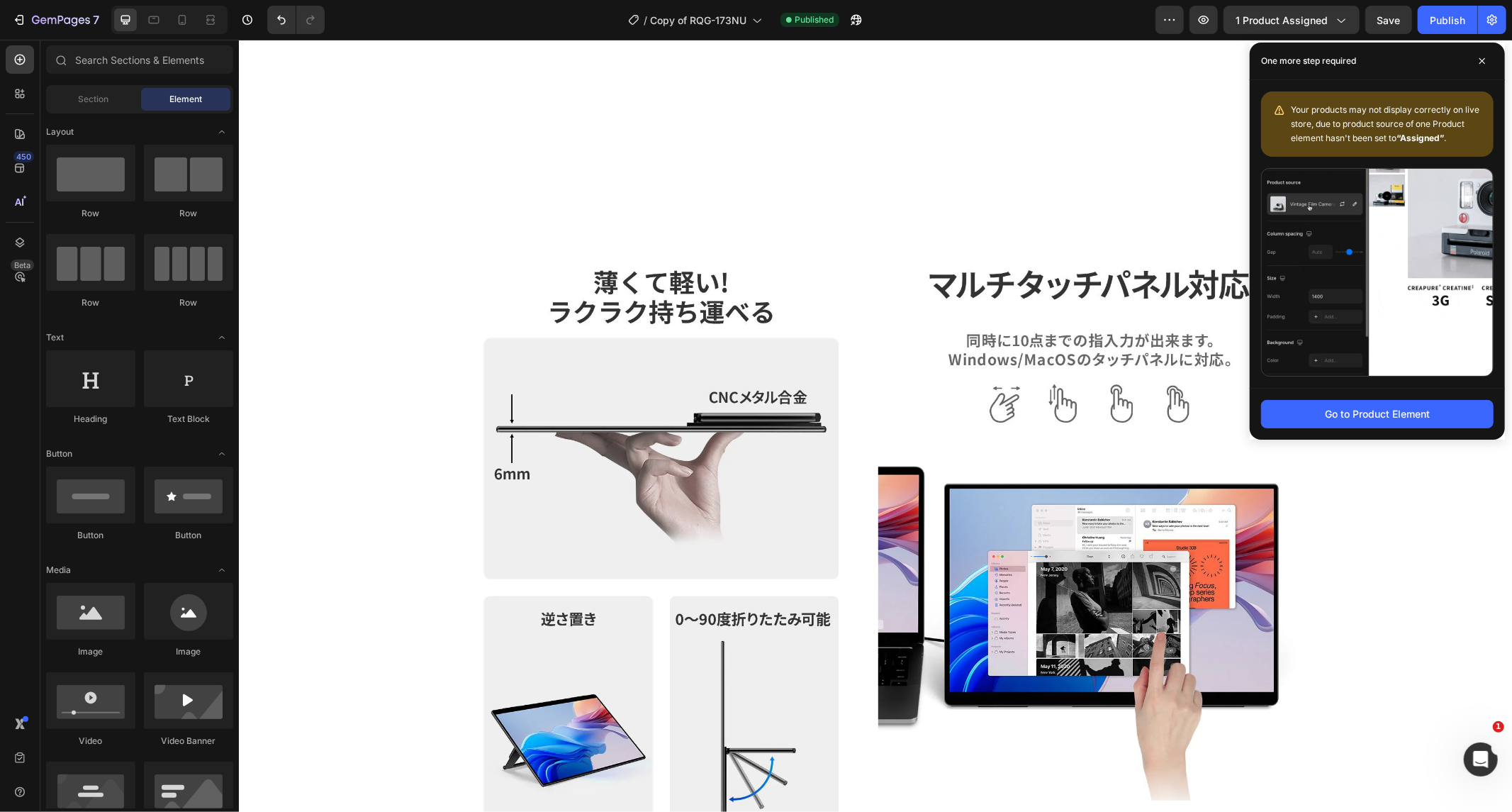
scroll to position [1732, 0]
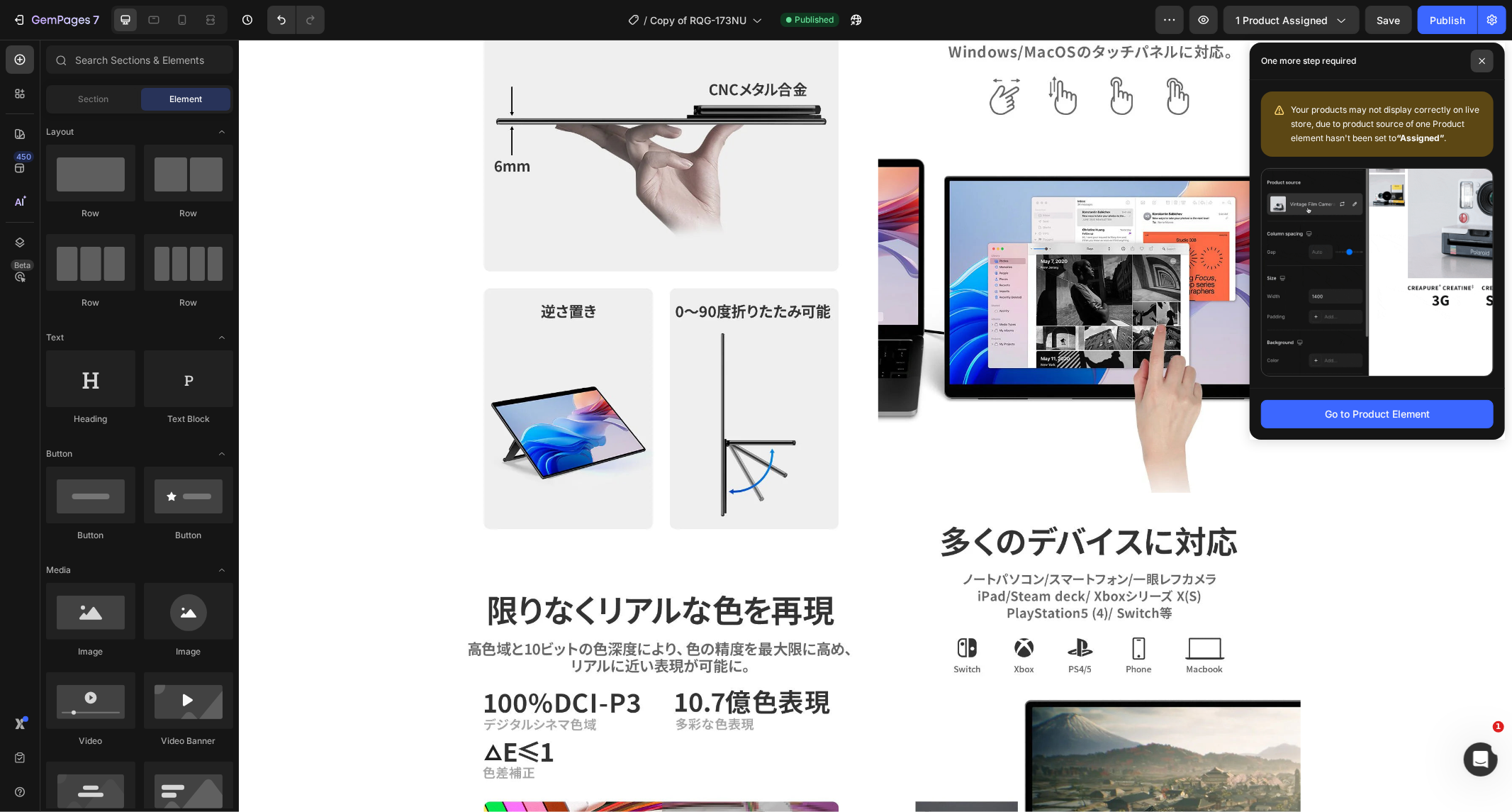
click at [1485, 59] on icon at bounding box center [1482, 61] width 7 height 7
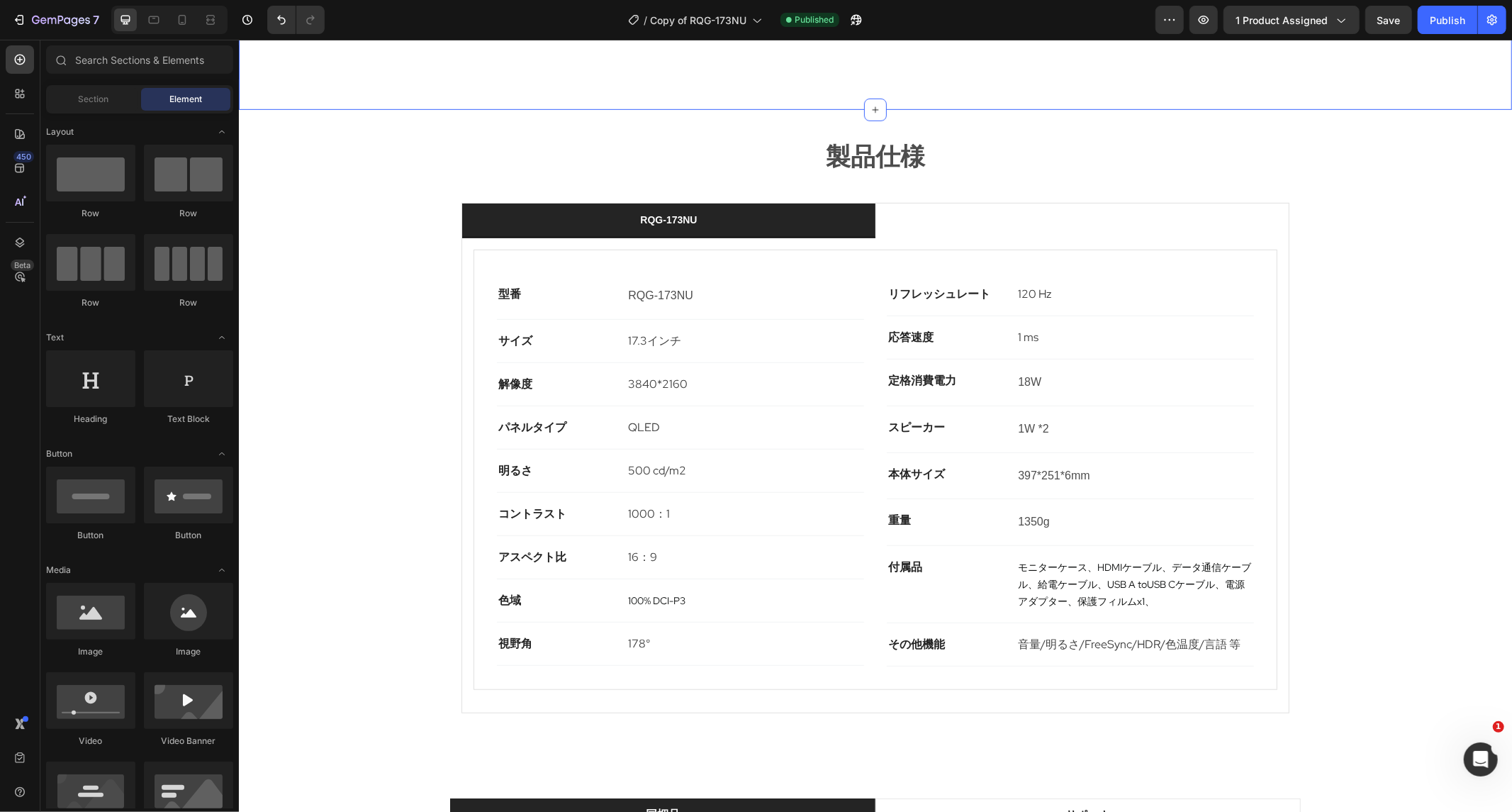
scroll to position [1181, 0]
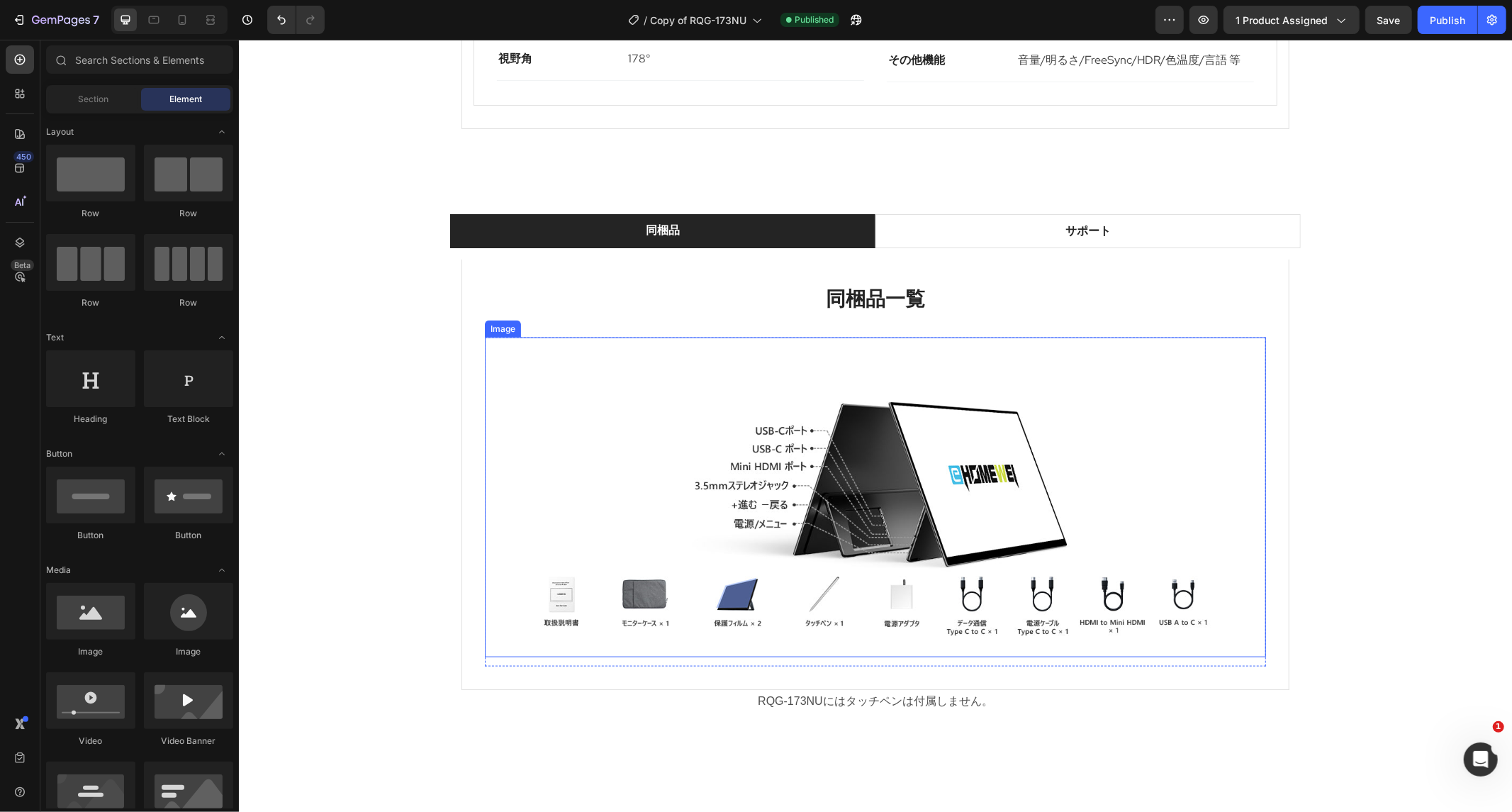
click at [834, 499] on img at bounding box center [875, 496] width 781 height 321
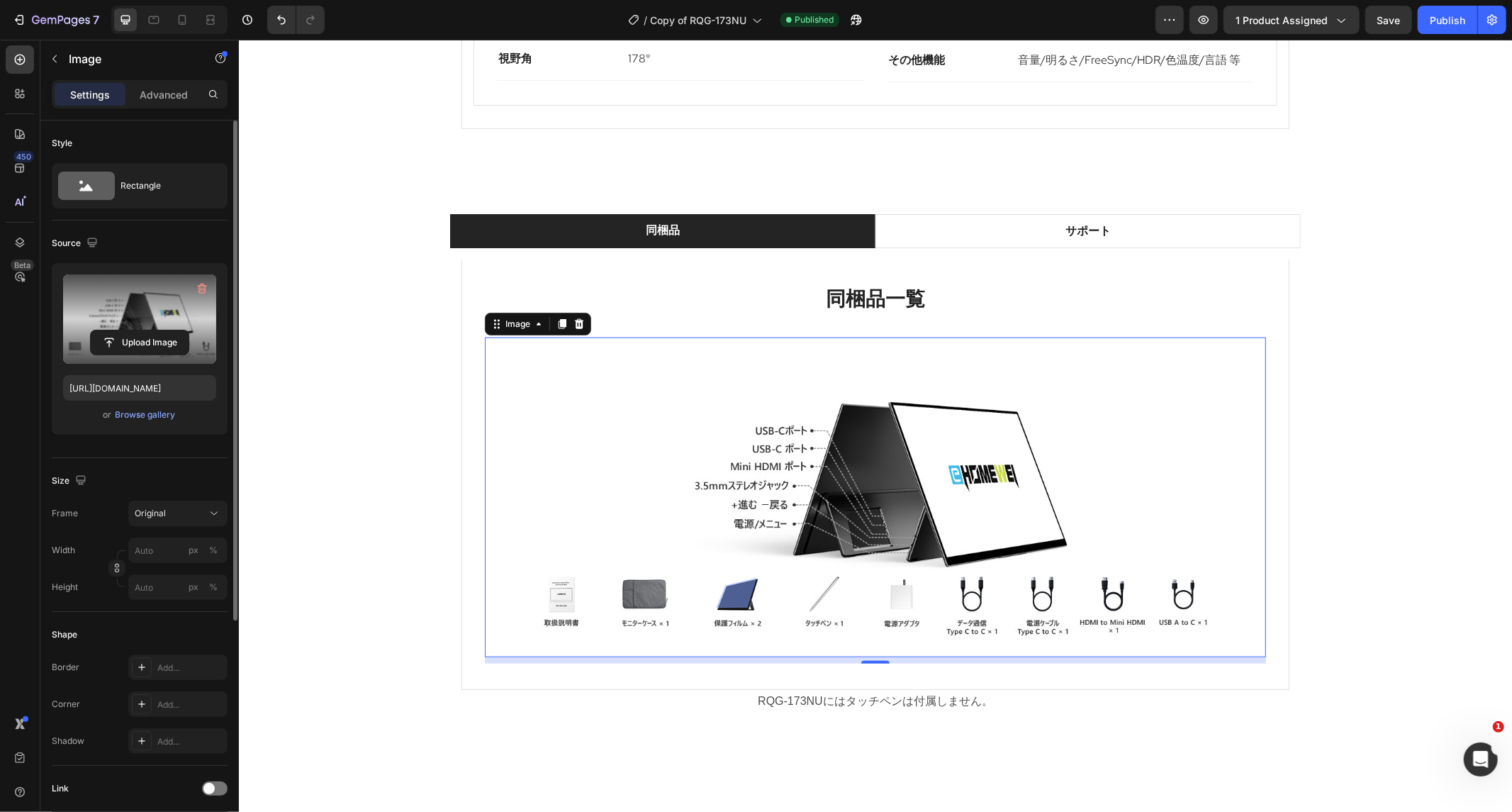
click at [159, 316] on label at bounding box center [139, 319] width 153 height 89
click at [159, 330] on input "file" at bounding box center [140, 343] width 98 height 24
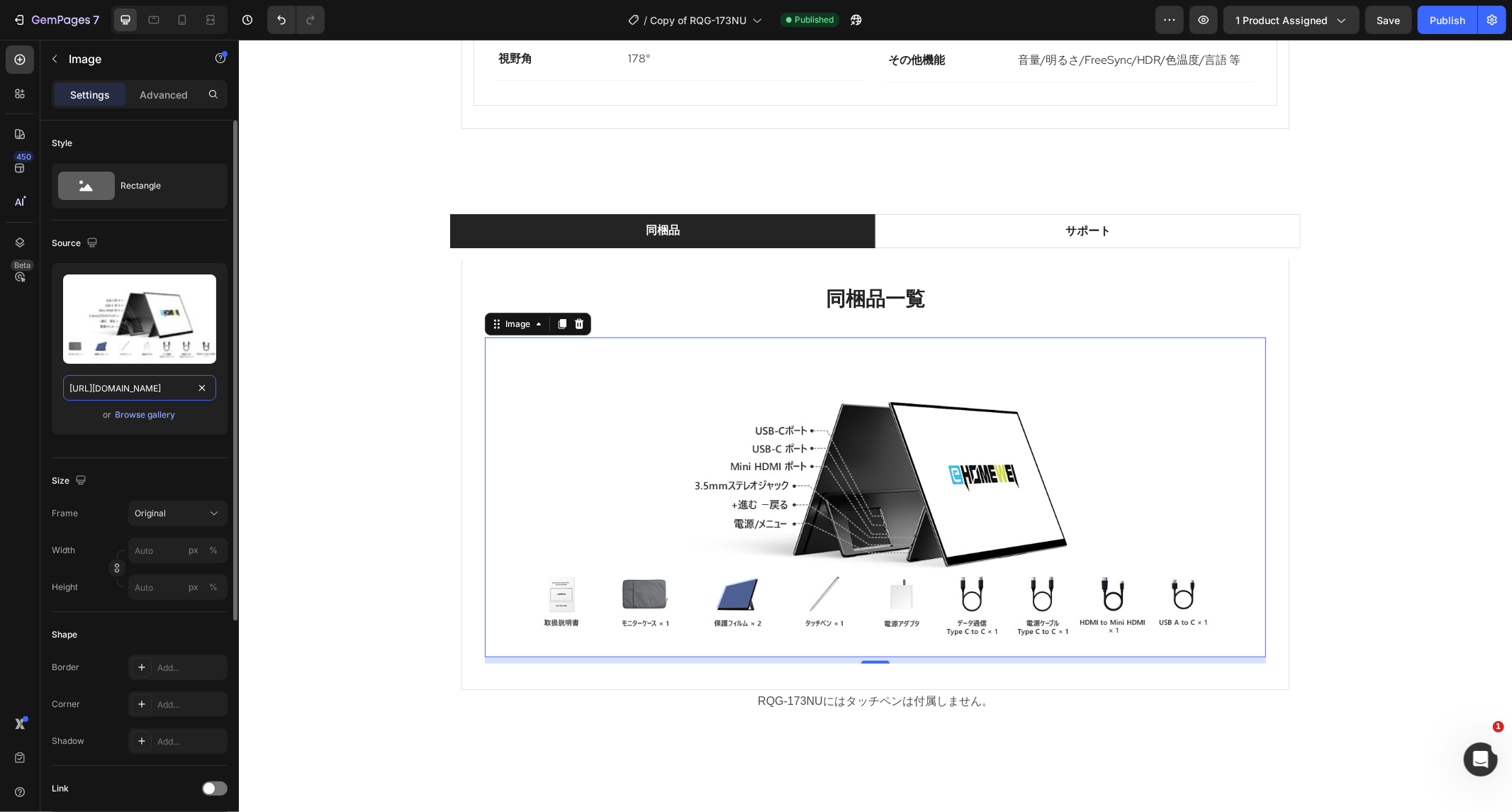
click at [158, 390] on input "[URL][DOMAIN_NAME]" at bounding box center [139, 387] width 153 height 25
click at [157, 413] on div "Browse gallery" at bounding box center [145, 414] width 60 height 13
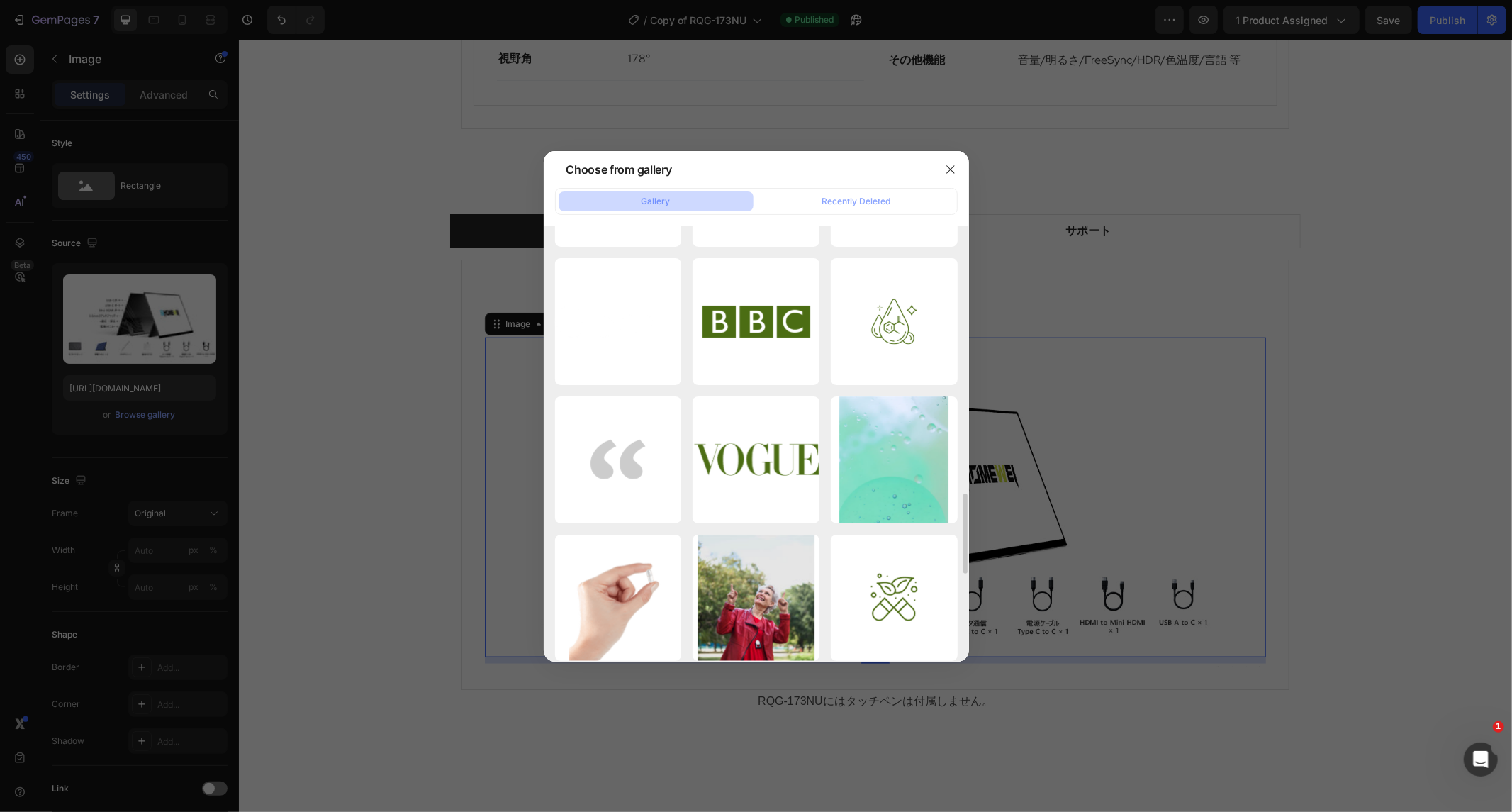
scroll to position [1024, 0]
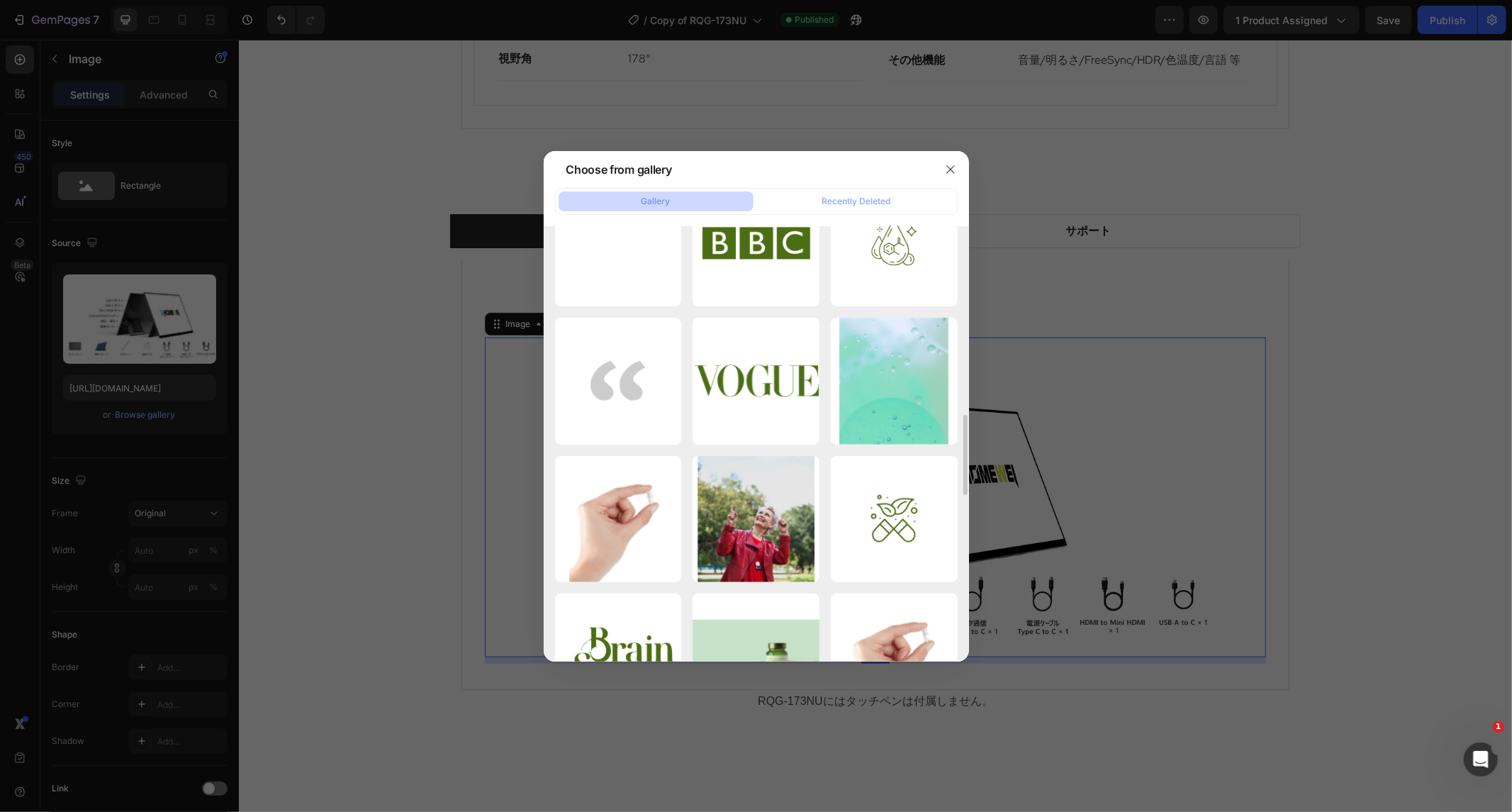
click at [1109, 496] on div at bounding box center [756, 406] width 1512 height 812
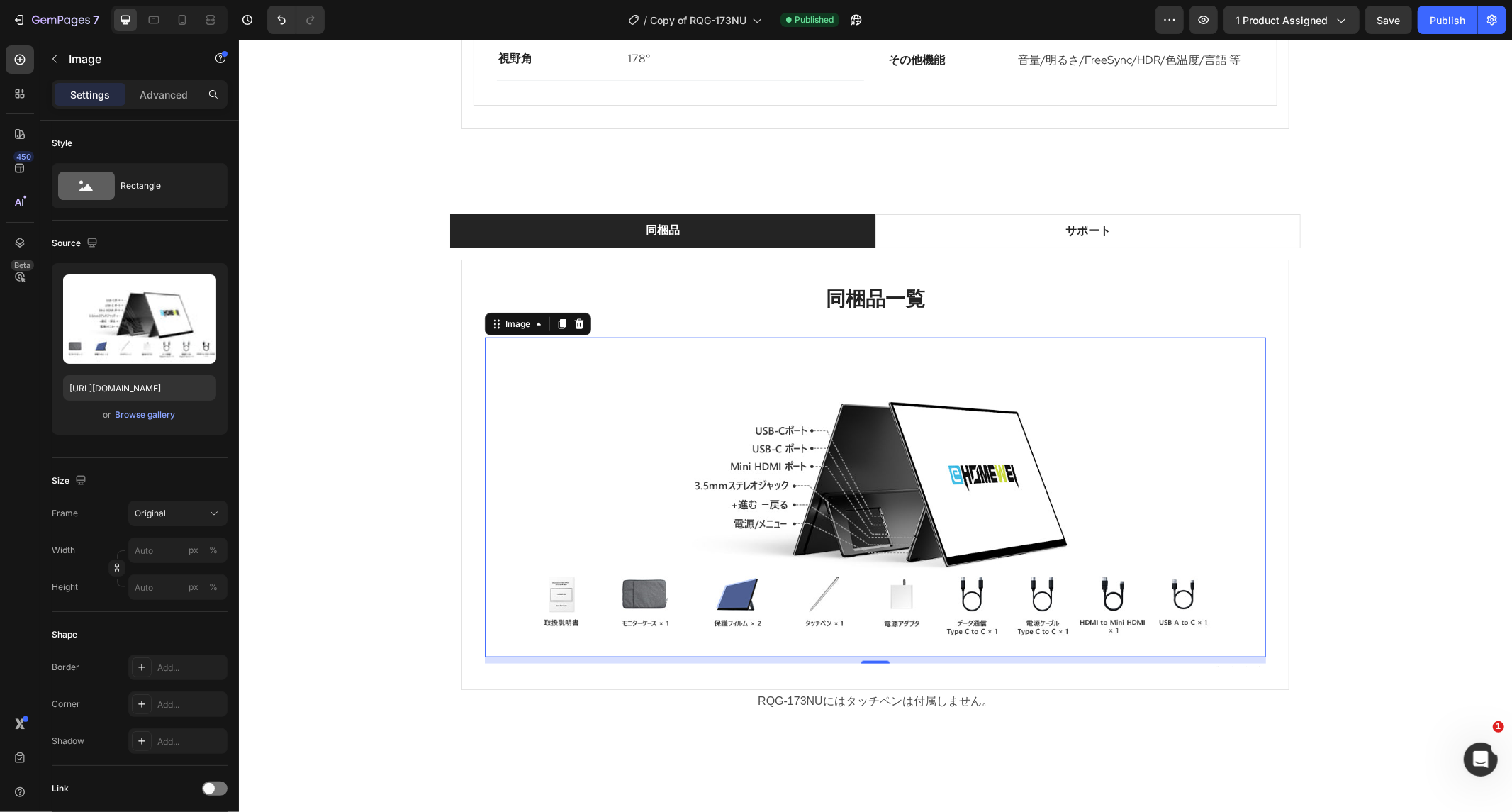
scroll to position [1338, 0]
